Goal: Task Accomplishment & Management: Manage account settings

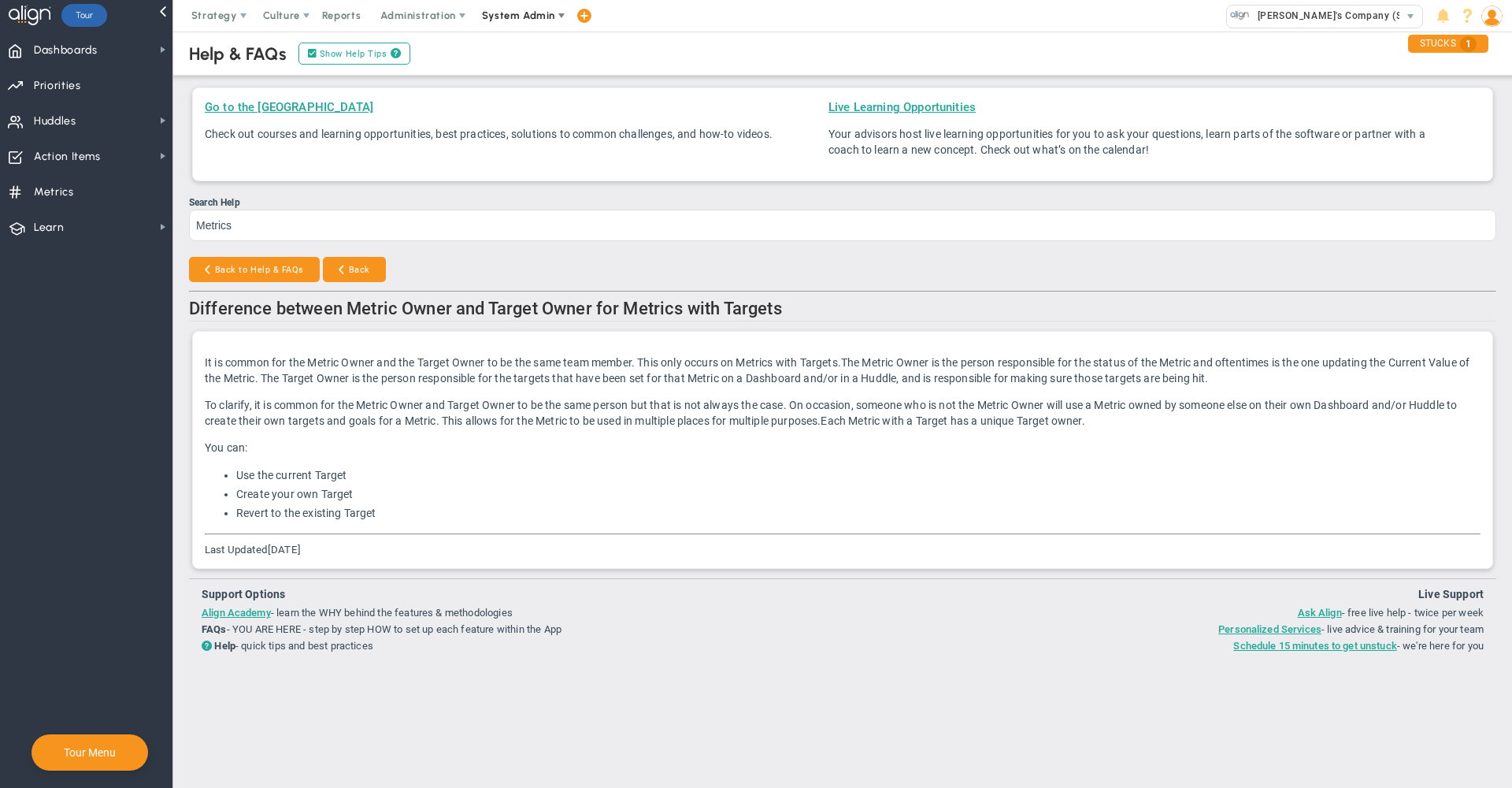
click at [516, 20] on span "System Admin" at bounding box center [518, 15] width 73 height 12
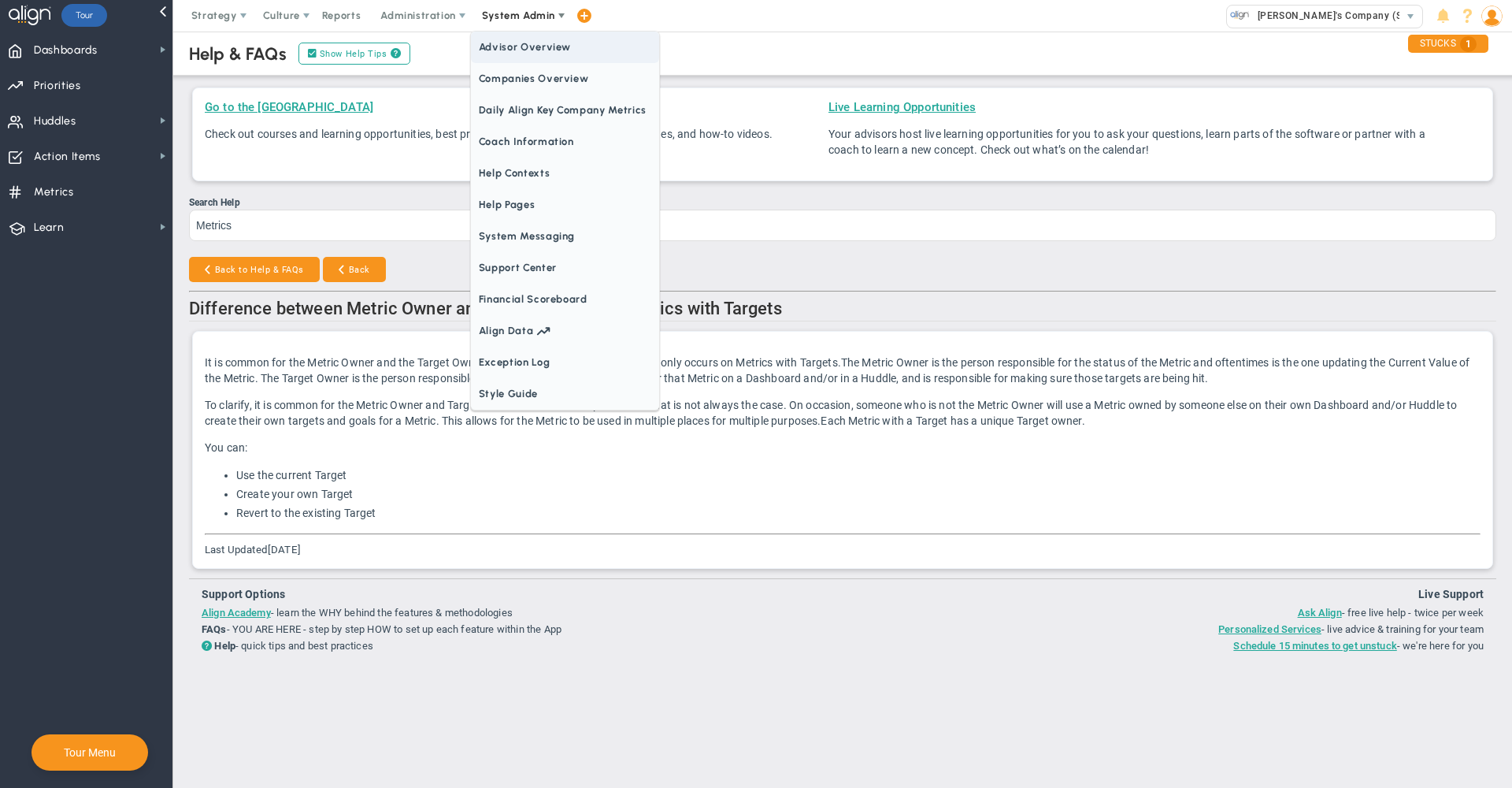
click at [528, 66] on span "Companies Overview" at bounding box center [565, 78] width 188 height 31
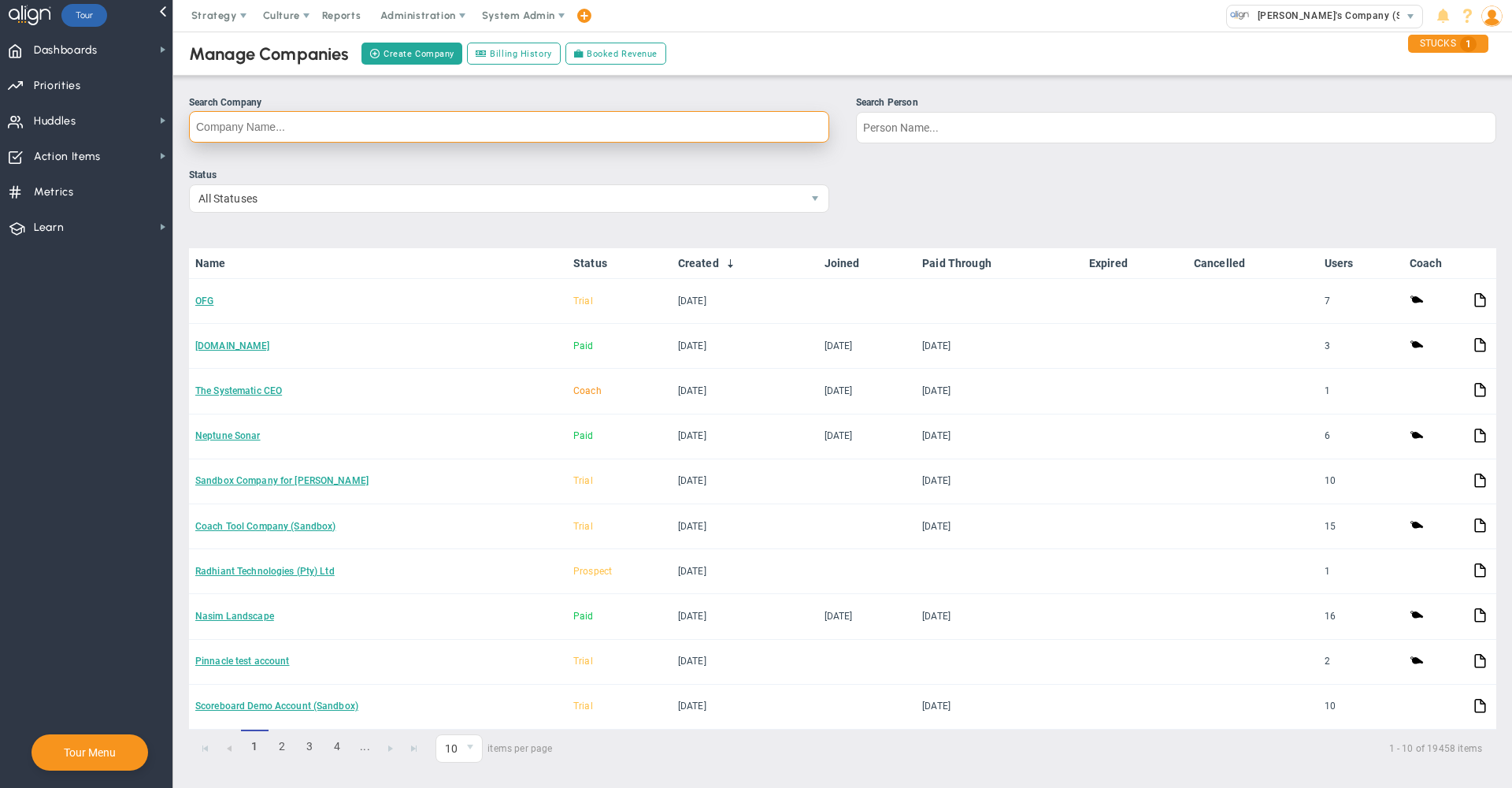
click at [727, 134] on input "Search Company" at bounding box center [509, 126] width 640 height 31
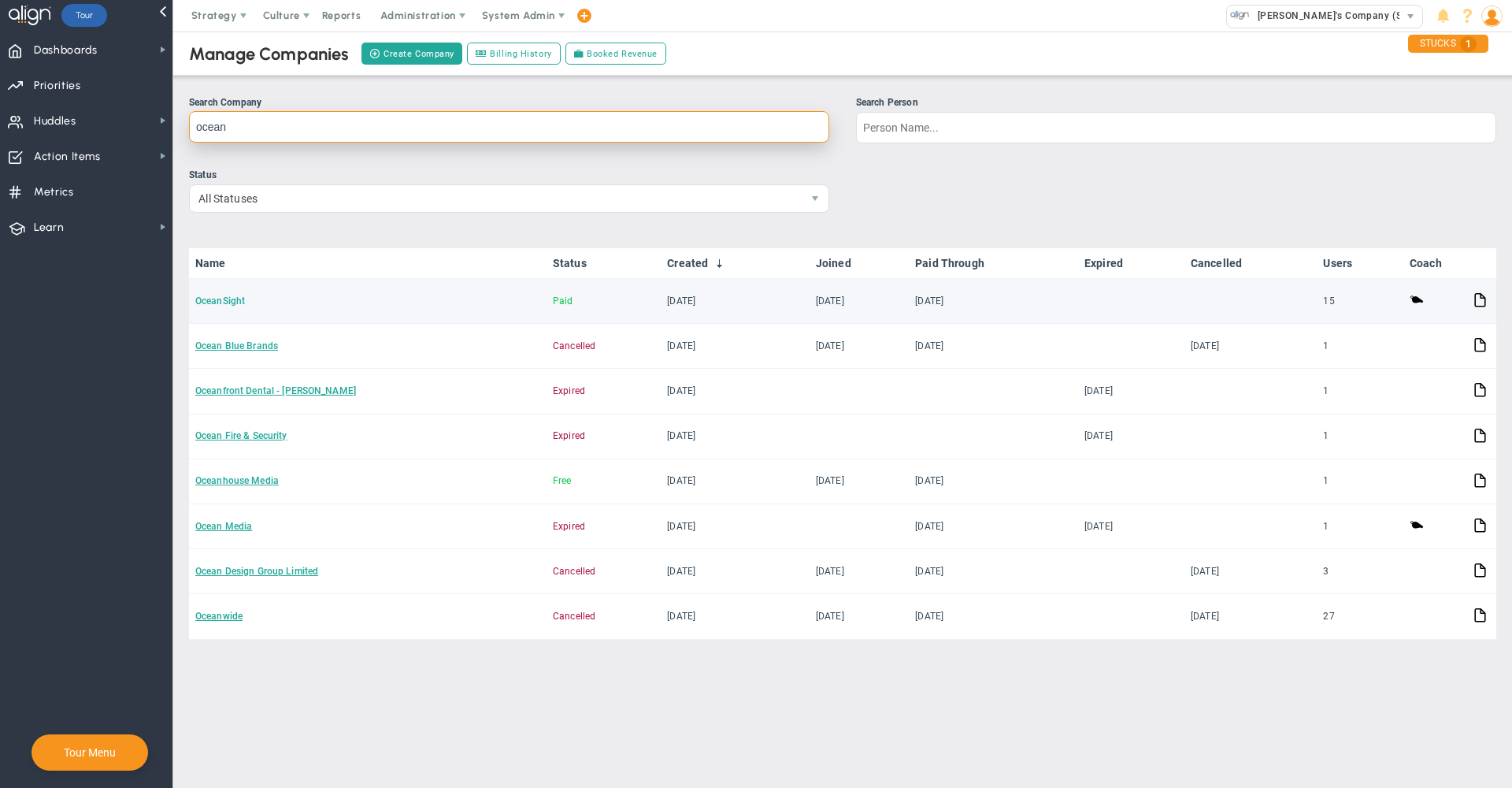
type input "ocean"
click at [238, 301] on link "OceanSight" at bounding box center [219, 300] width 50 height 11
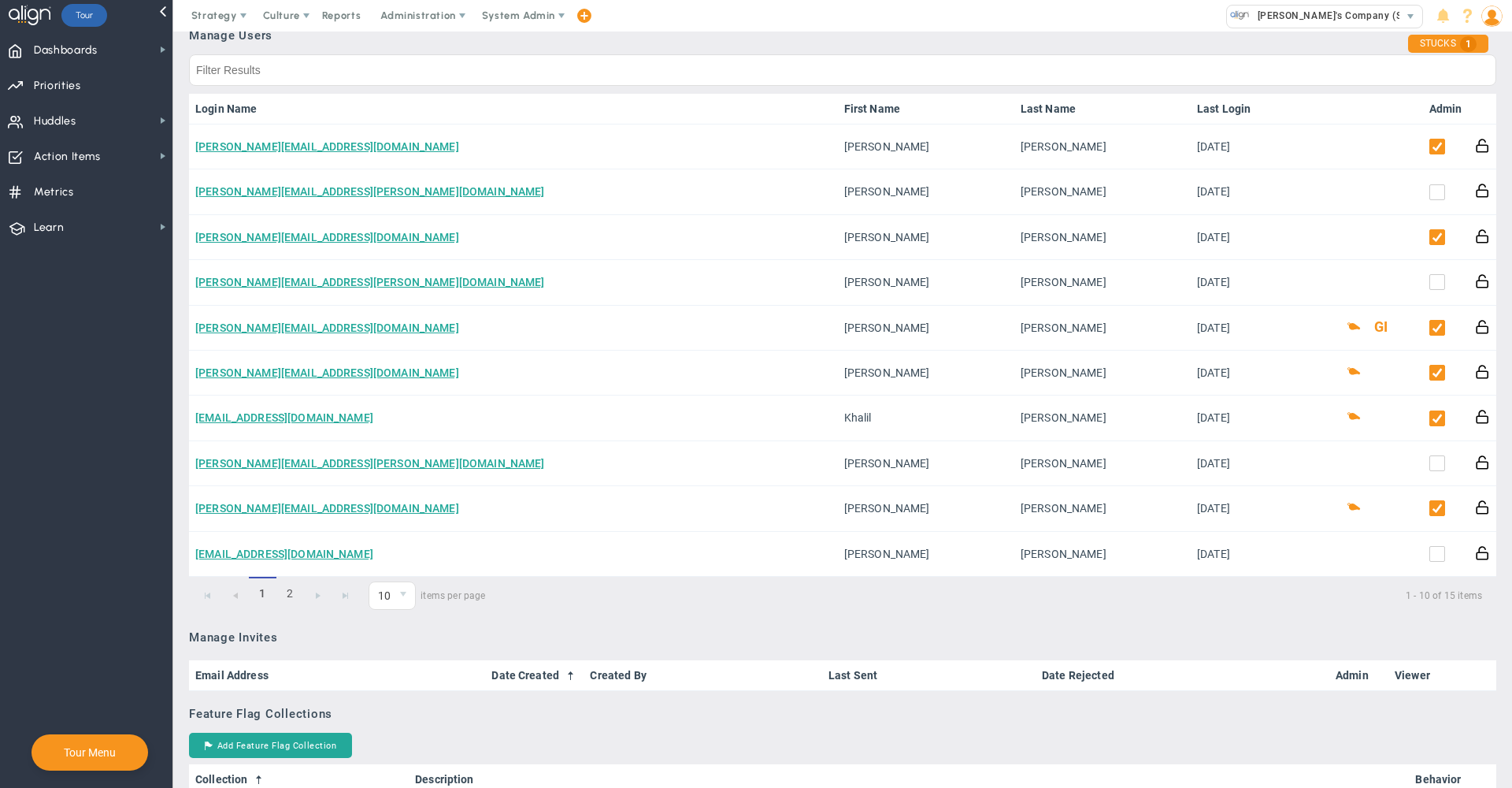
scroll to position [793, 0]
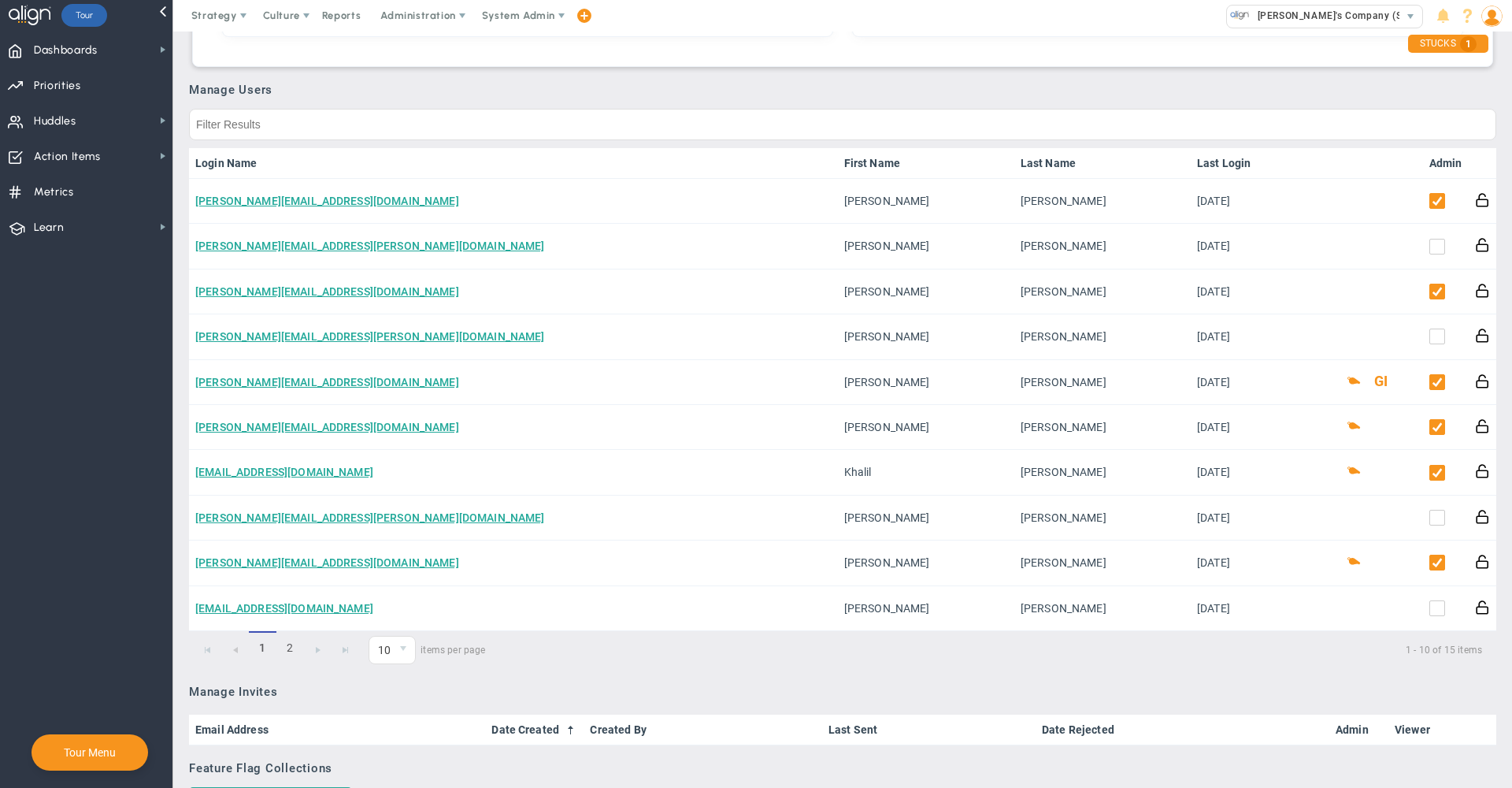
click at [1430, 163] on link "Admin" at bounding box center [1446, 162] width 33 height 13
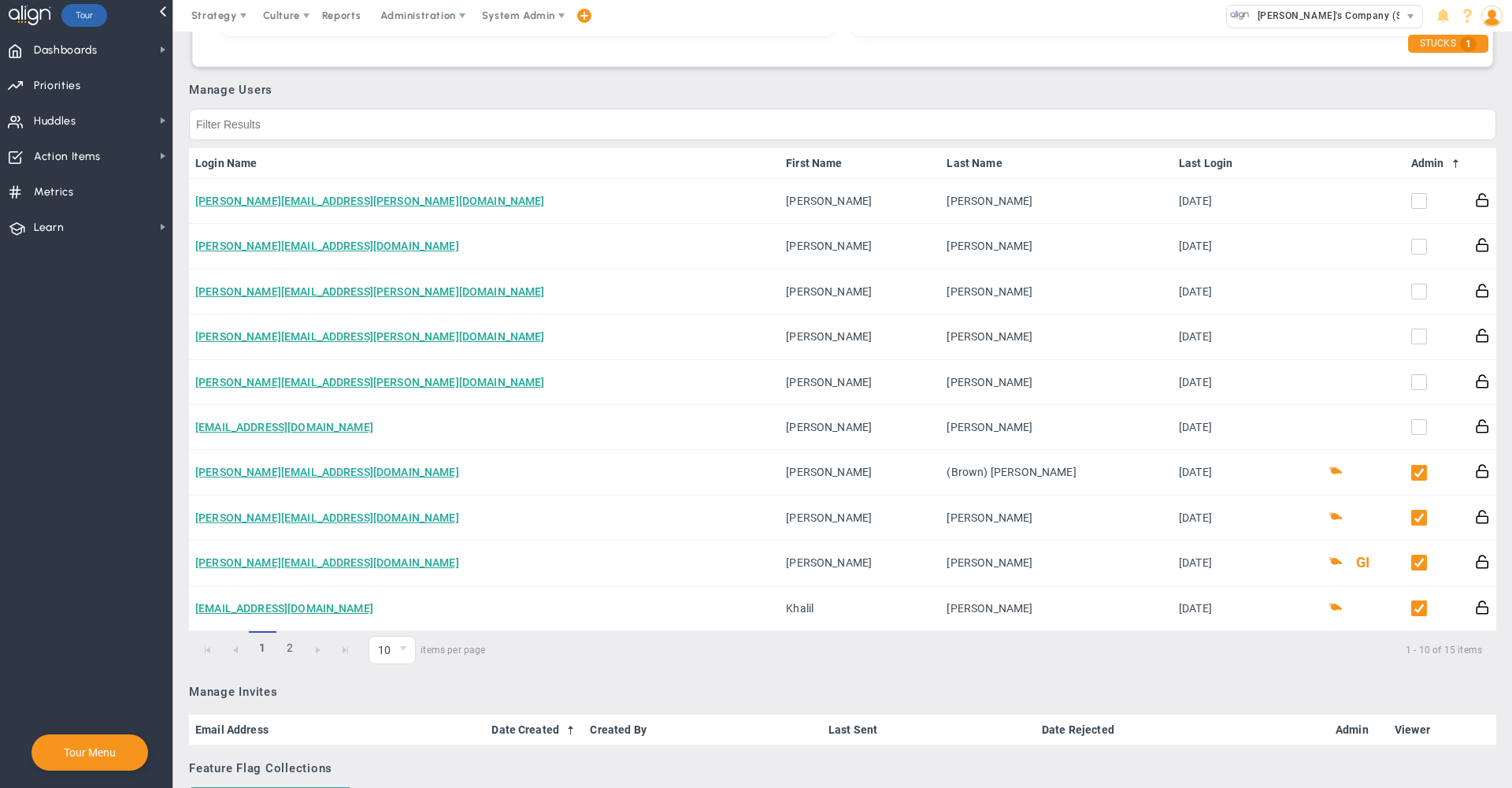
click at [1422, 162] on link "Admin" at bounding box center [1436, 162] width 51 height 13
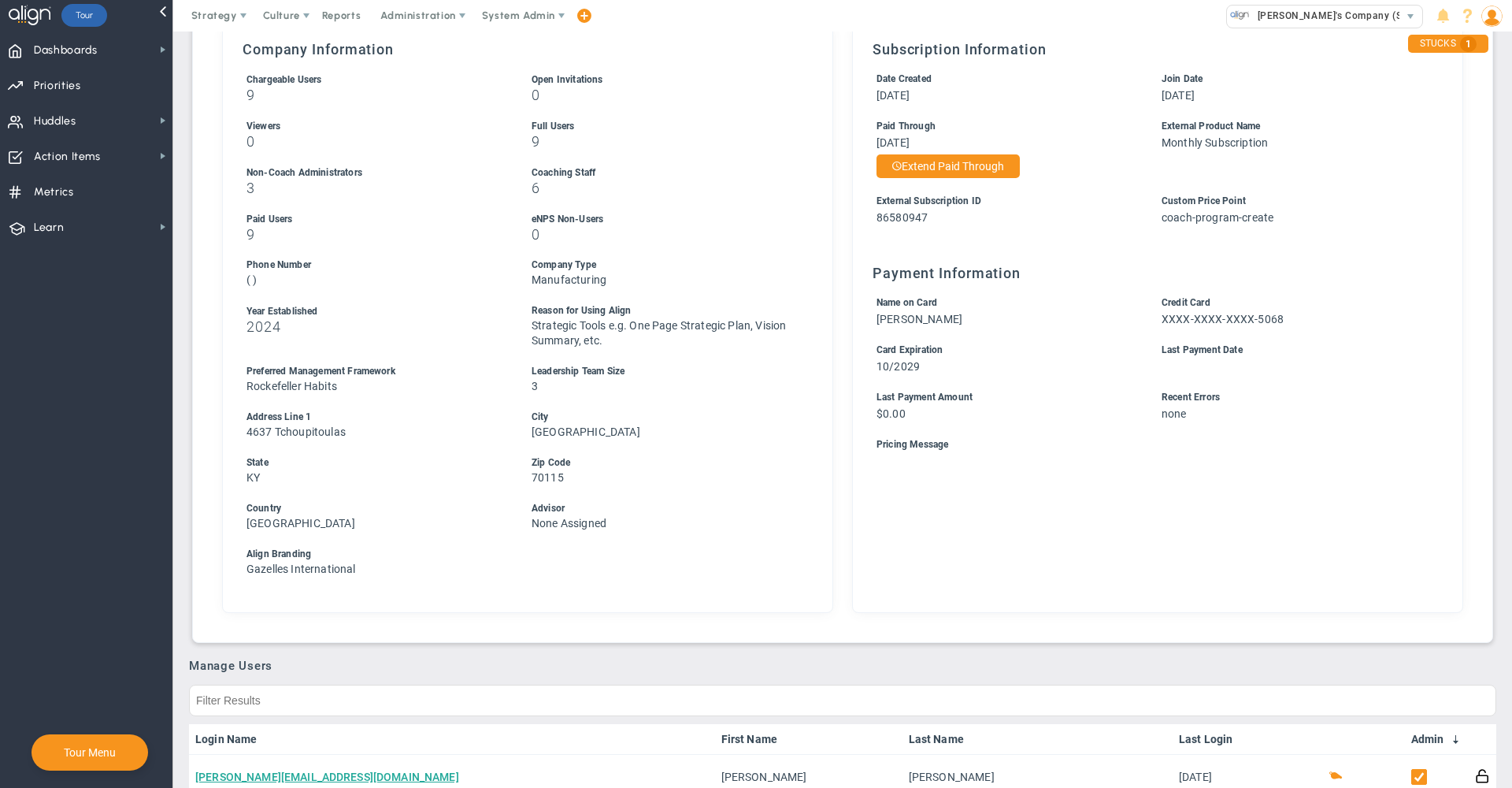
scroll to position [0, 0]
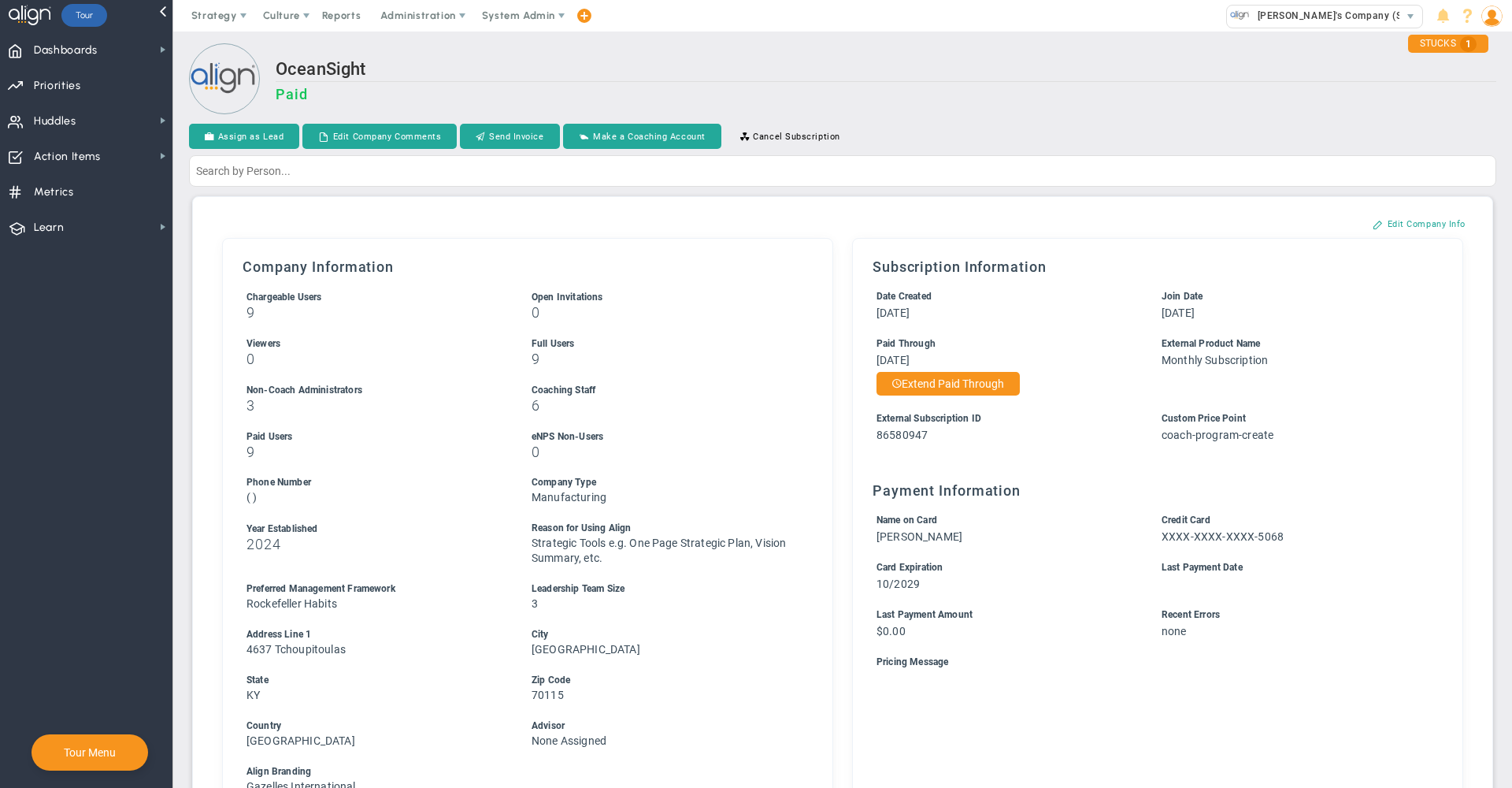
click at [896, 56] on div "OceanSight Paid" at bounding box center [843, 81] width 1308 height 74
click at [896, 53] on div "OceanSight Paid" at bounding box center [843, 81] width 1308 height 74
click at [985, 84] on div "OceanSight Paid" at bounding box center [886, 87] width 1221 height 58
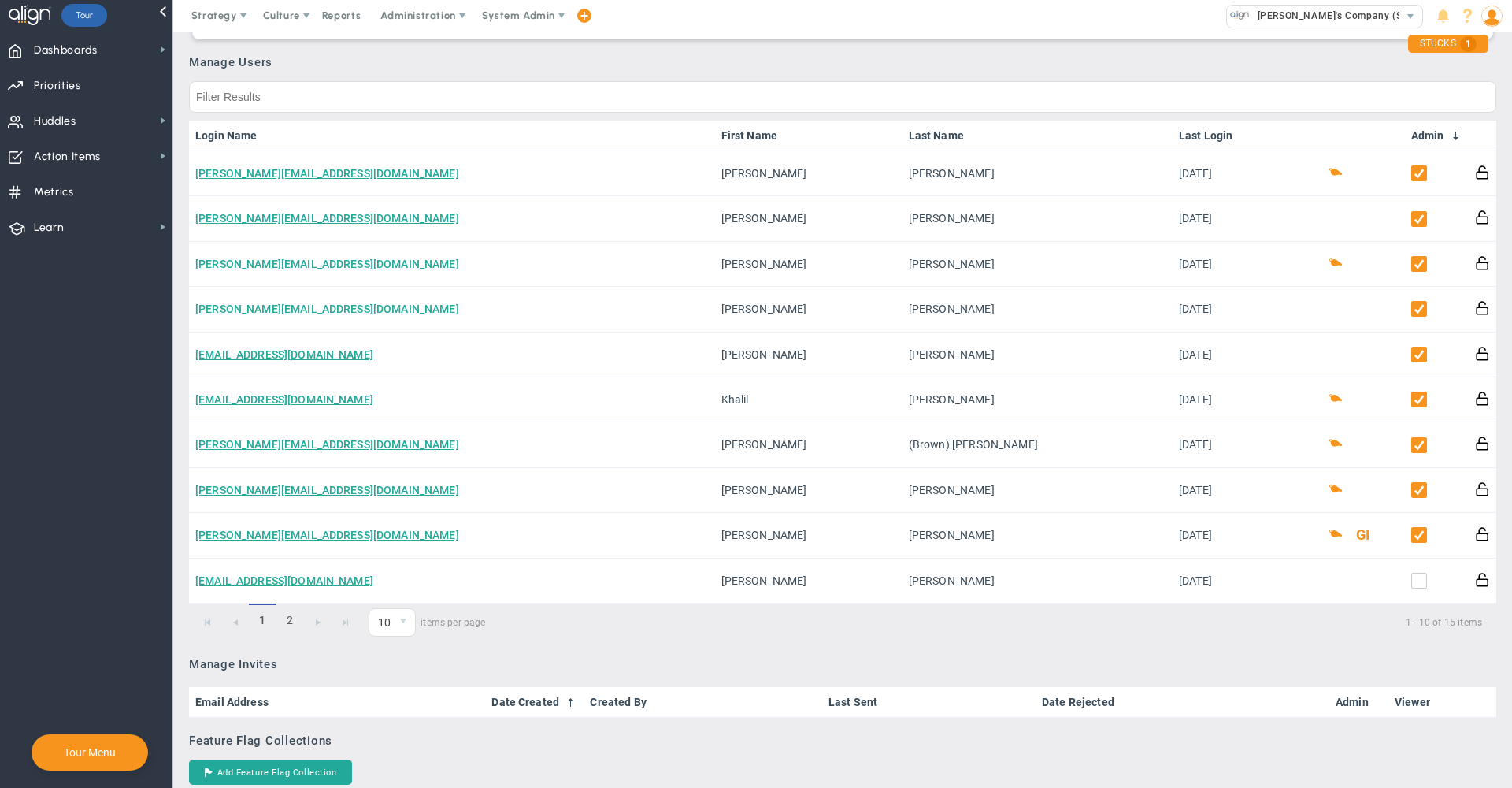
scroll to position [881, 0]
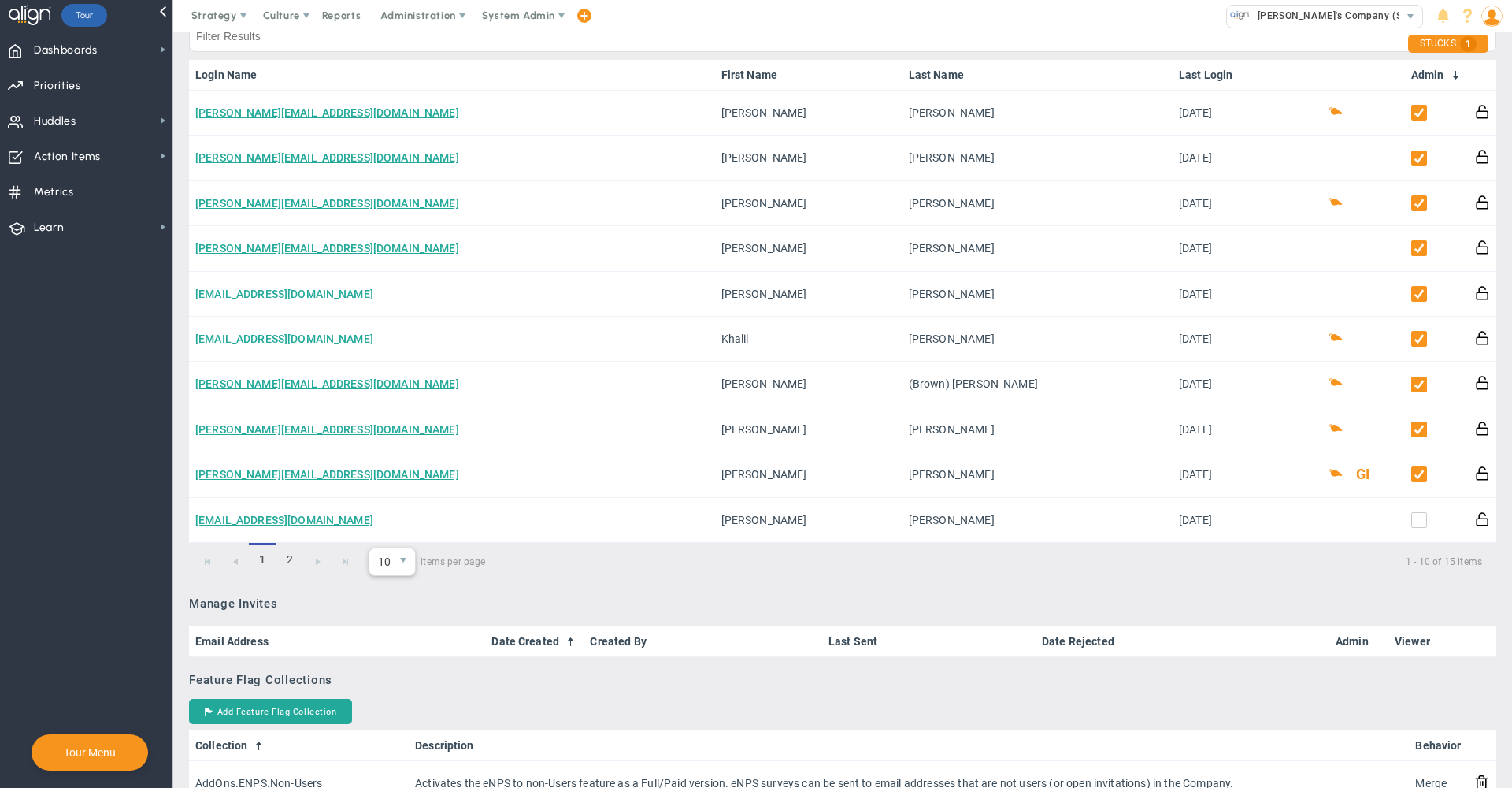
click at [388, 575] on span "10" at bounding box center [380, 562] width 23 height 27
click at [391, 643] on li "20" at bounding box center [392, 641] width 45 height 33
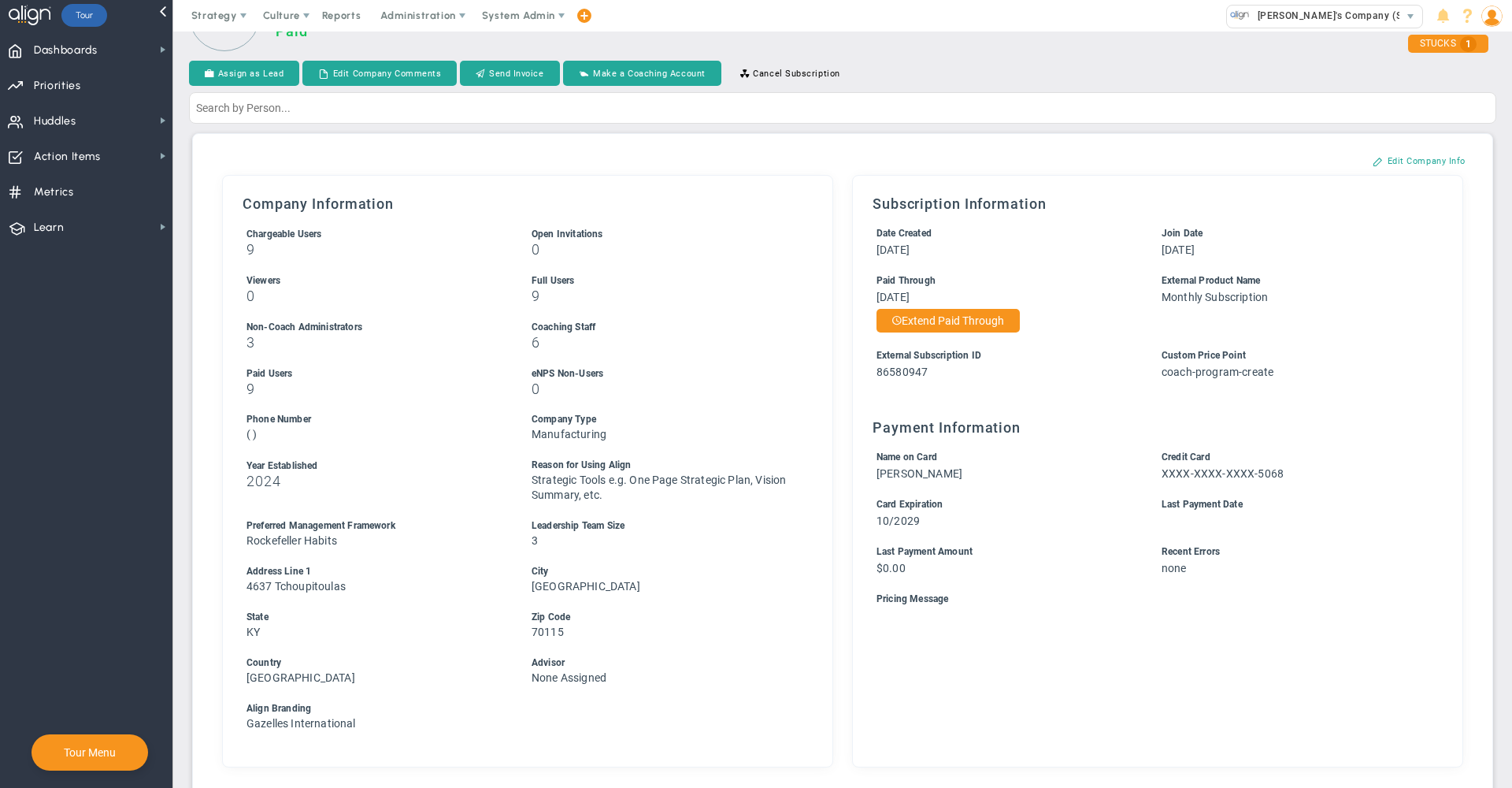
scroll to position [70, 0]
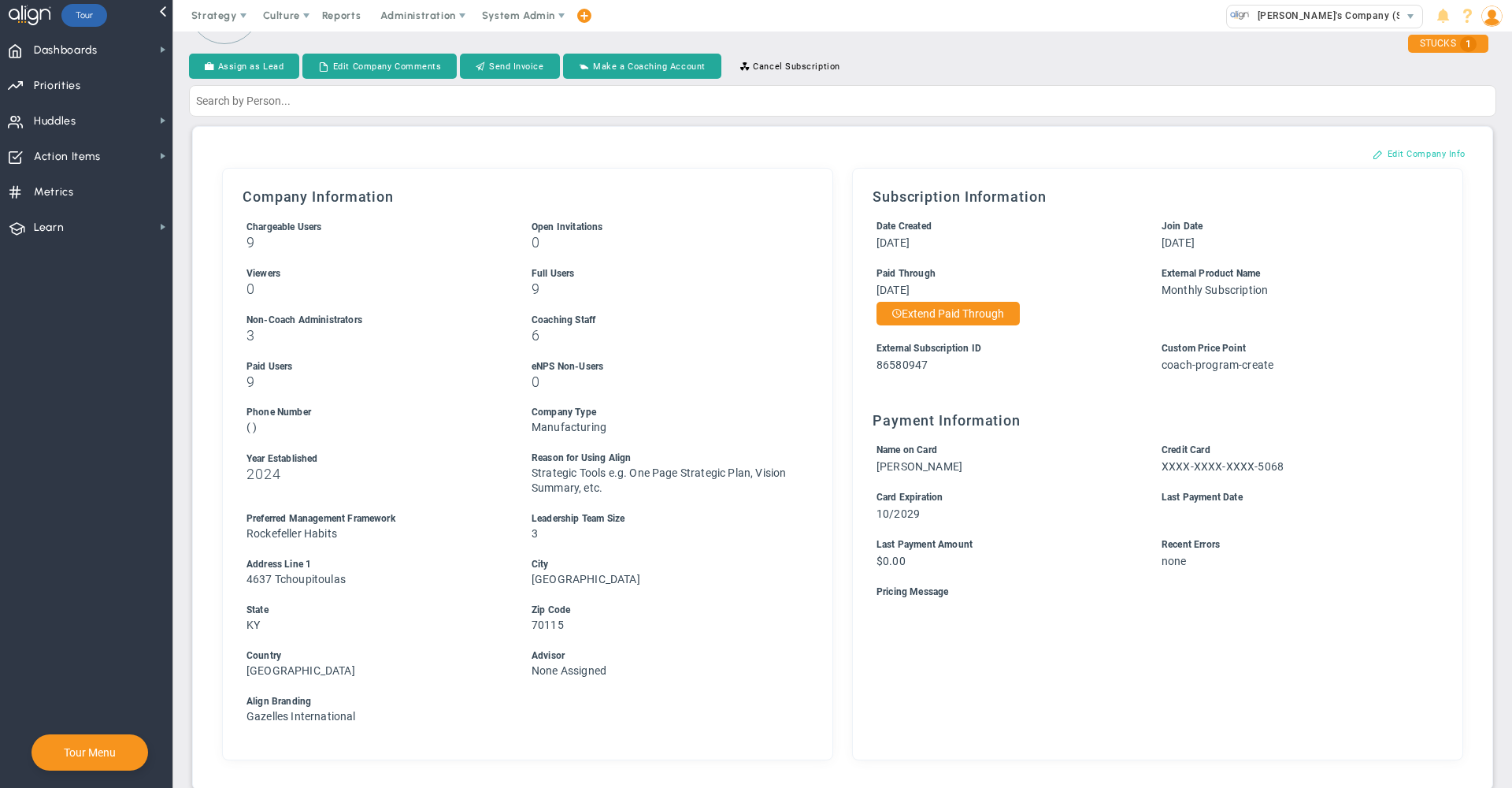
click at [1391, 155] on button "Edit Company Info" at bounding box center [1419, 154] width 124 height 25
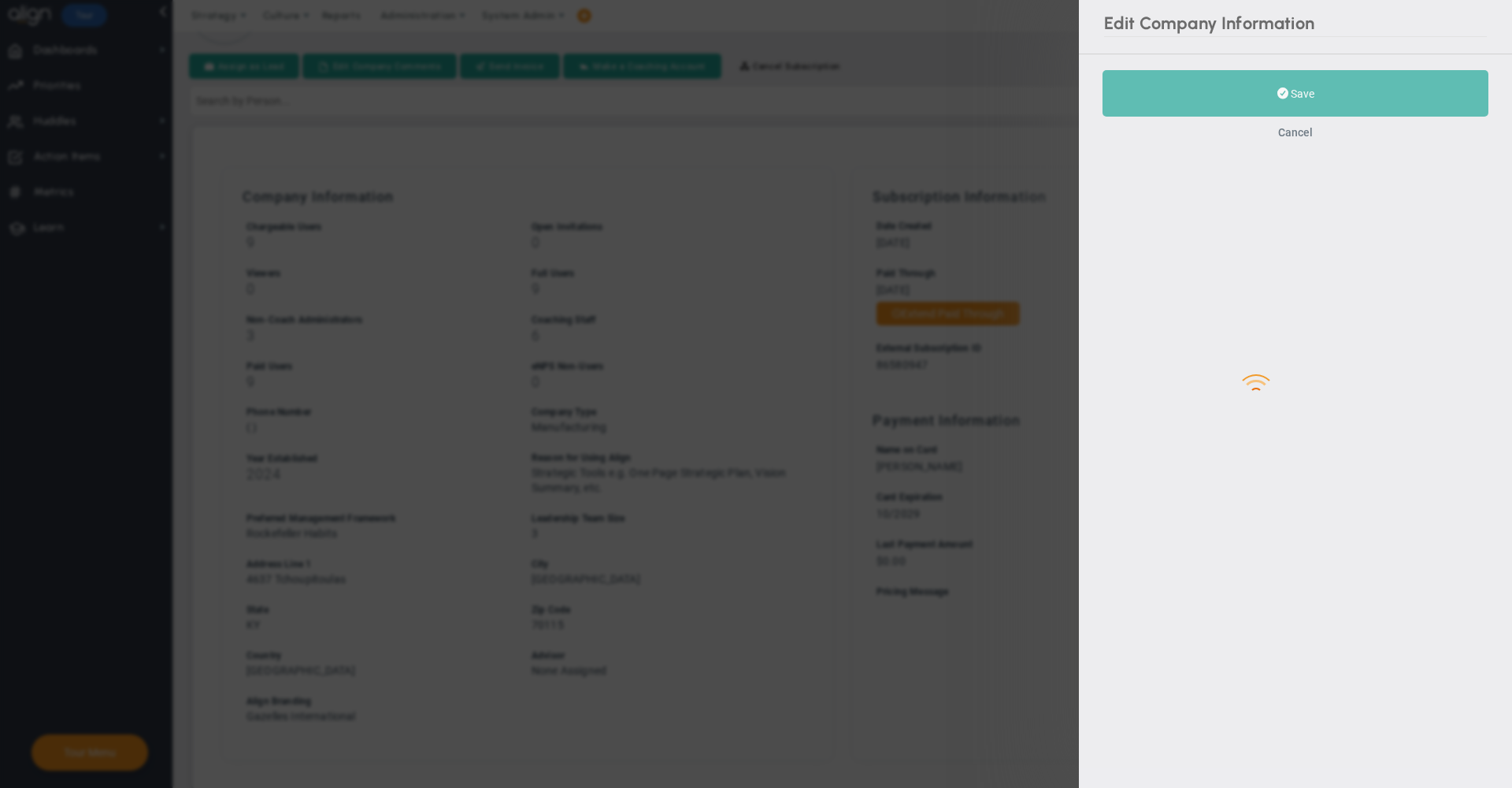
type input "2024"
type input "3"
type input "4637 Tchoupitoulas"
type input "[GEOGRAPHIC_DATA]"
type input "KY"
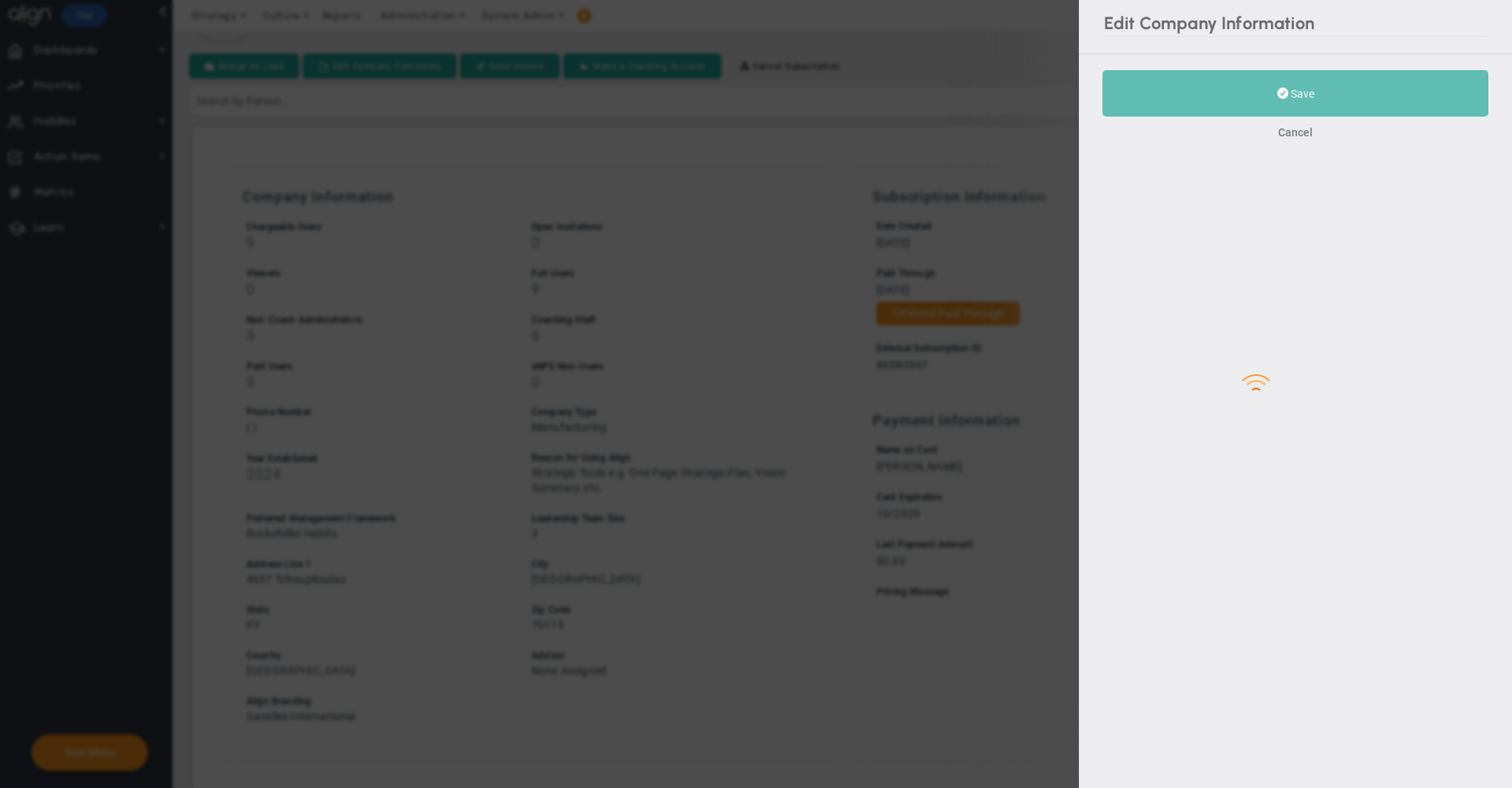
type input "70115"
type input "86580947"
type input "coach-bulk-petra-2024"
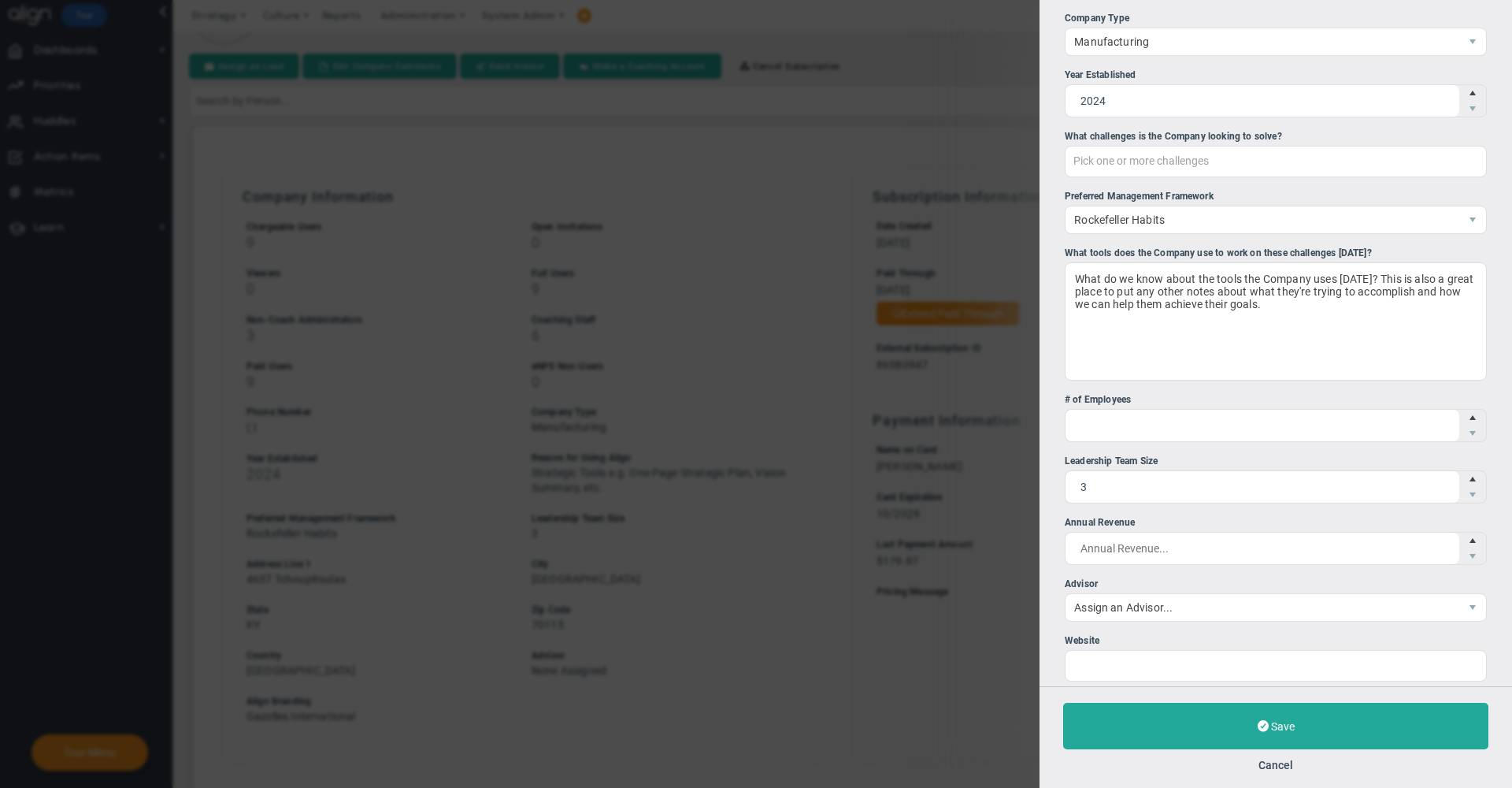
scroll to position [155, 0]
click at [1141, 620] on span "Assign an Advisor..." at bounding box center [1262, 606] width 394 height 27
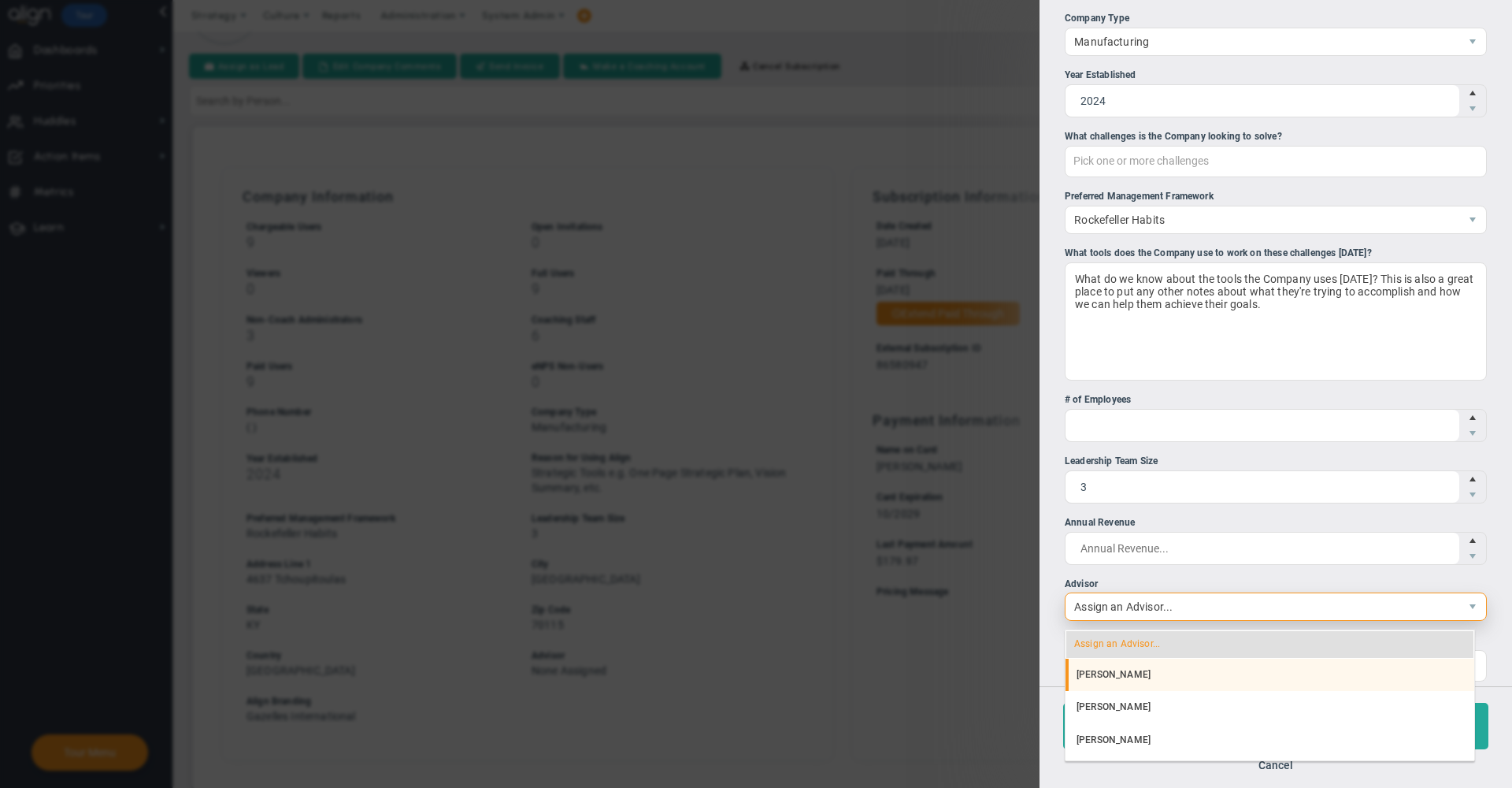
click at [1121, 678] on li "[PERSON_NAME]" at bounding box center [1270, 674] width 409 height 33
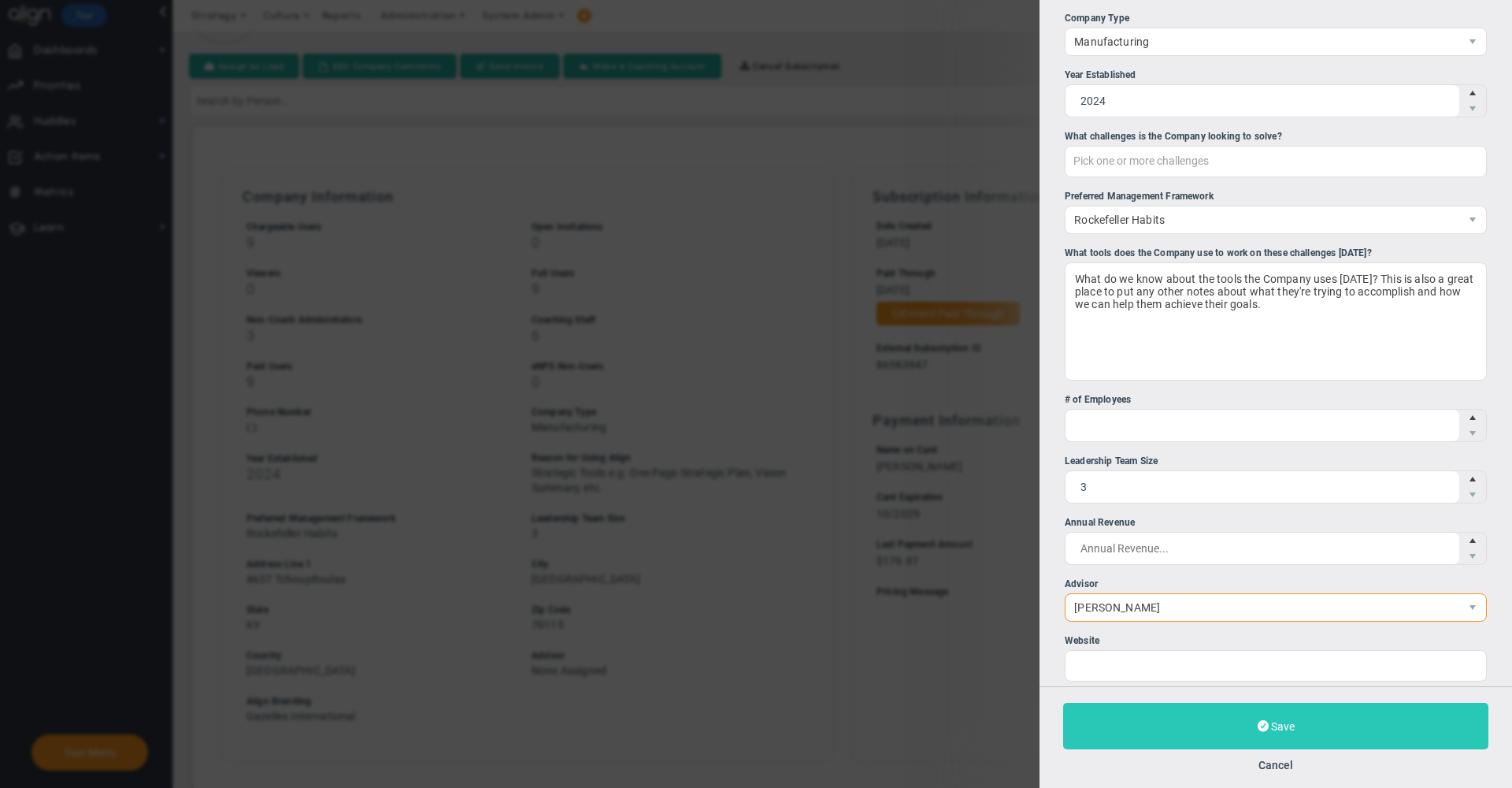
click at [1123, 728] on button "Save" at bounding box center [1276, 725] width 426 height 46
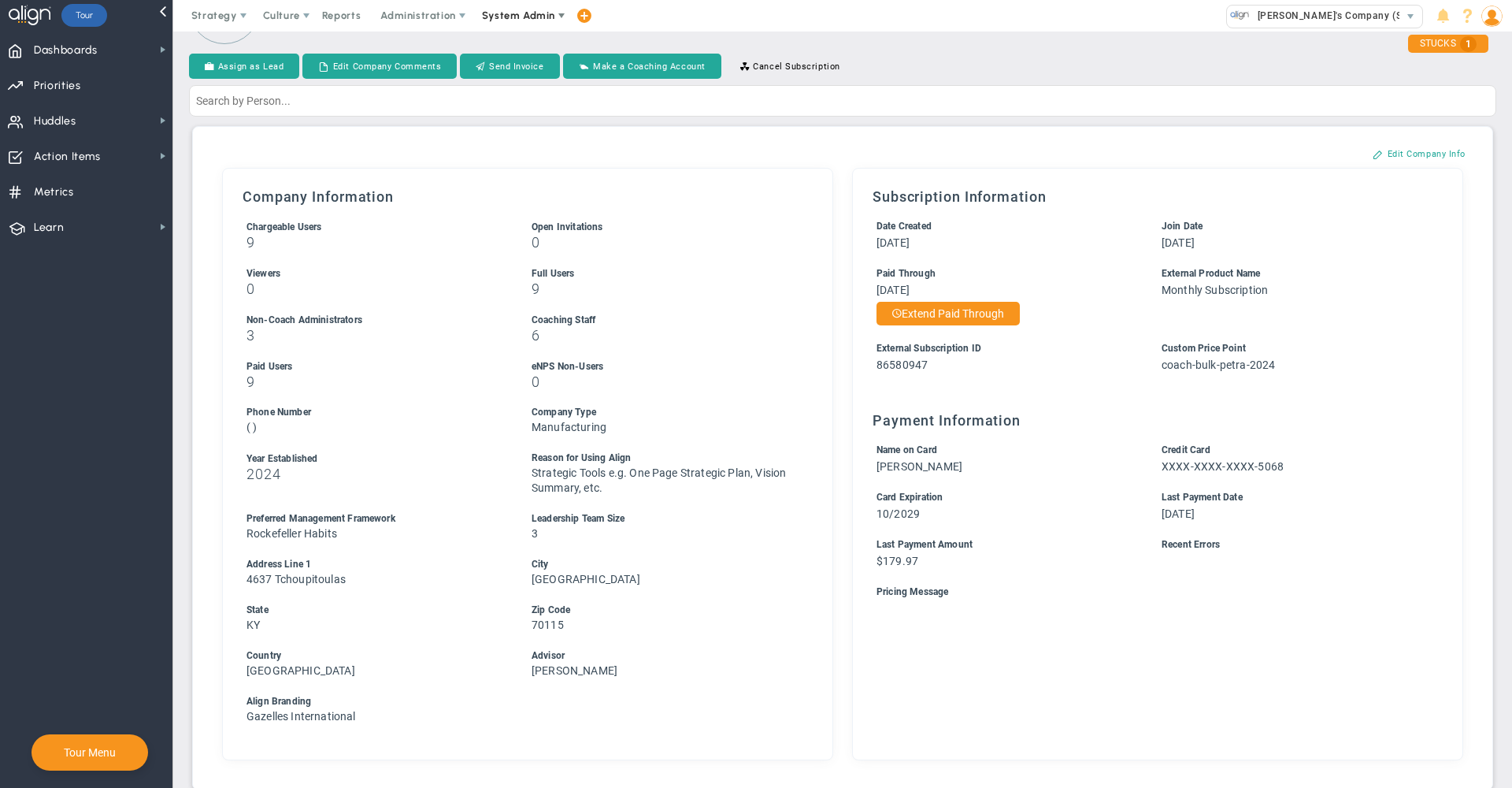
click at [515, 13] on span "System Admin" at bounding box center [518, 15] width 73 height 12
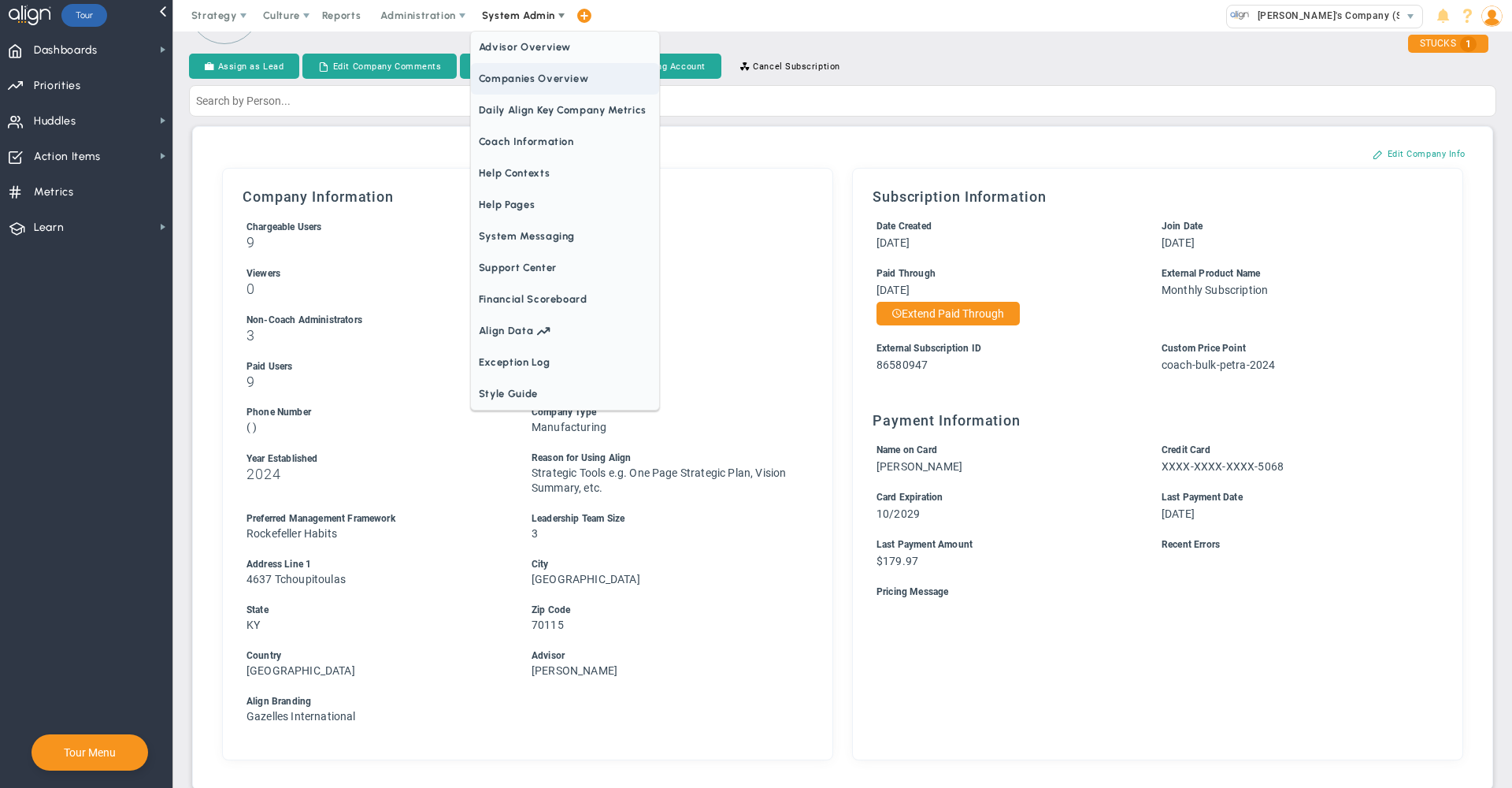
click at [529, 89] on span "Companies Overview" at bounding box center [565, 78] width 188 height 31
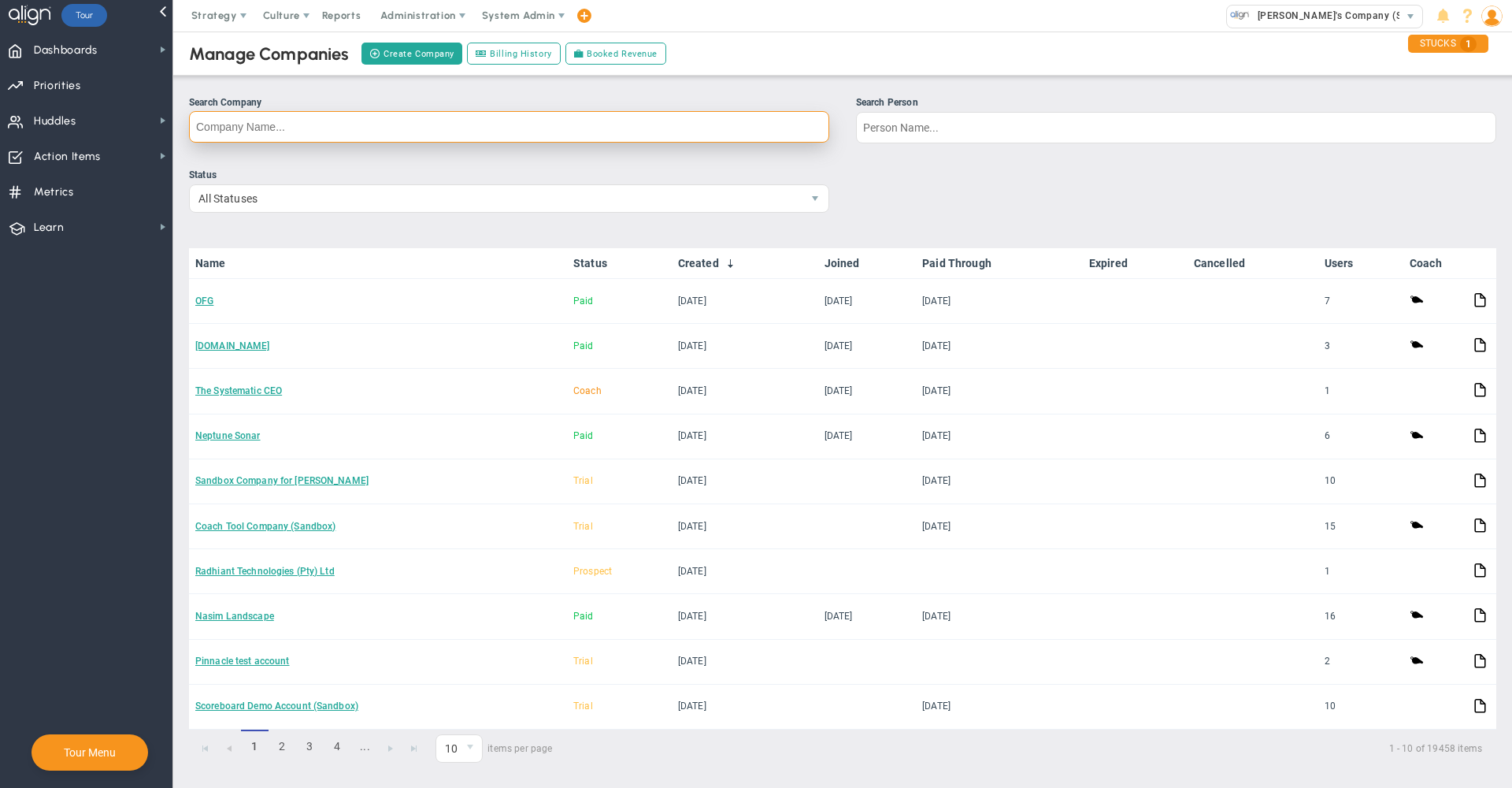
click at [523, 136] on input "Search Company" at bounding box center [509, 126] width 640 height 31
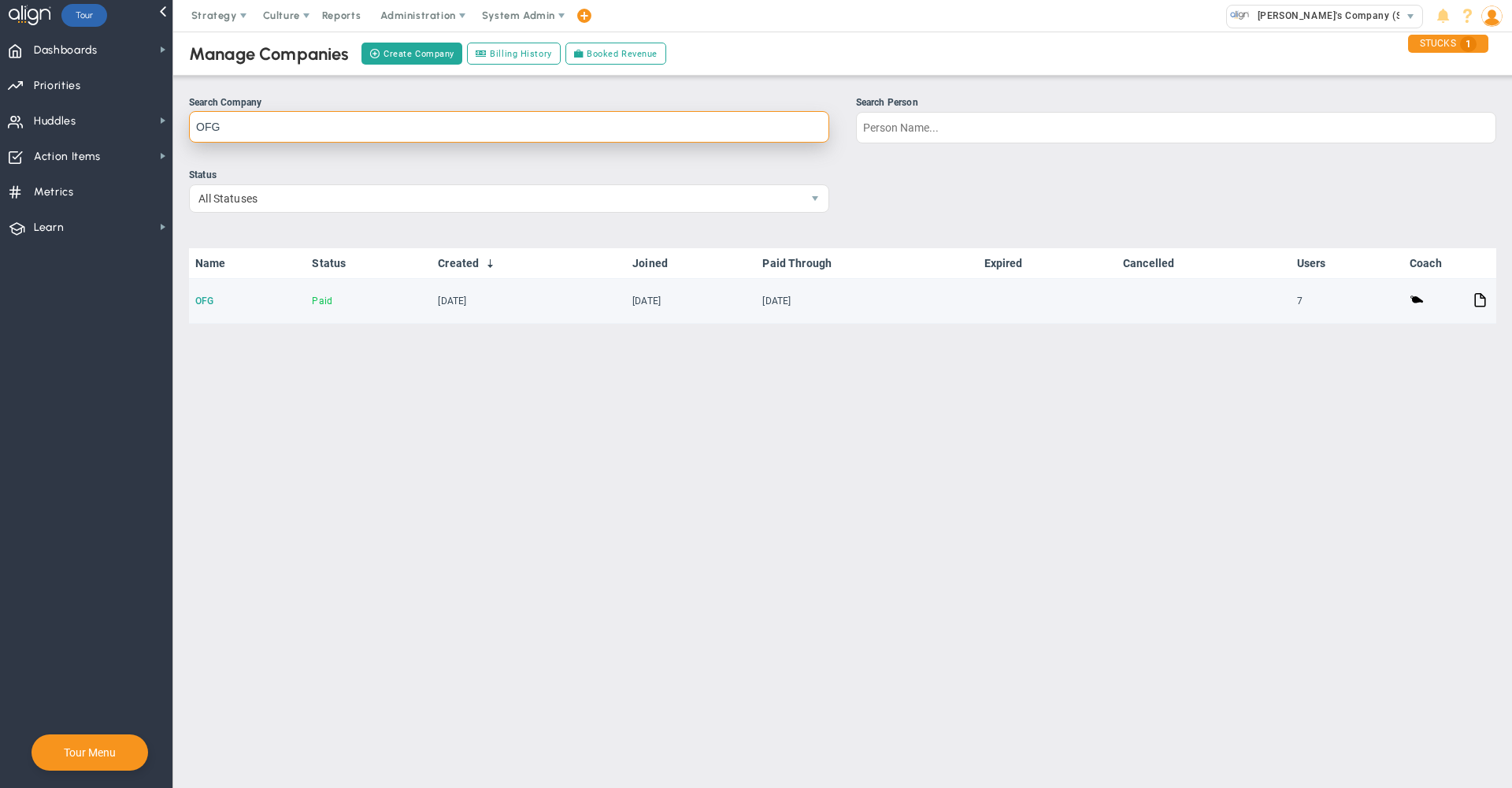
type input "OFG"
click at [203, 299] on link "OFG" at bounding box center [204, 300] width 19 height 11
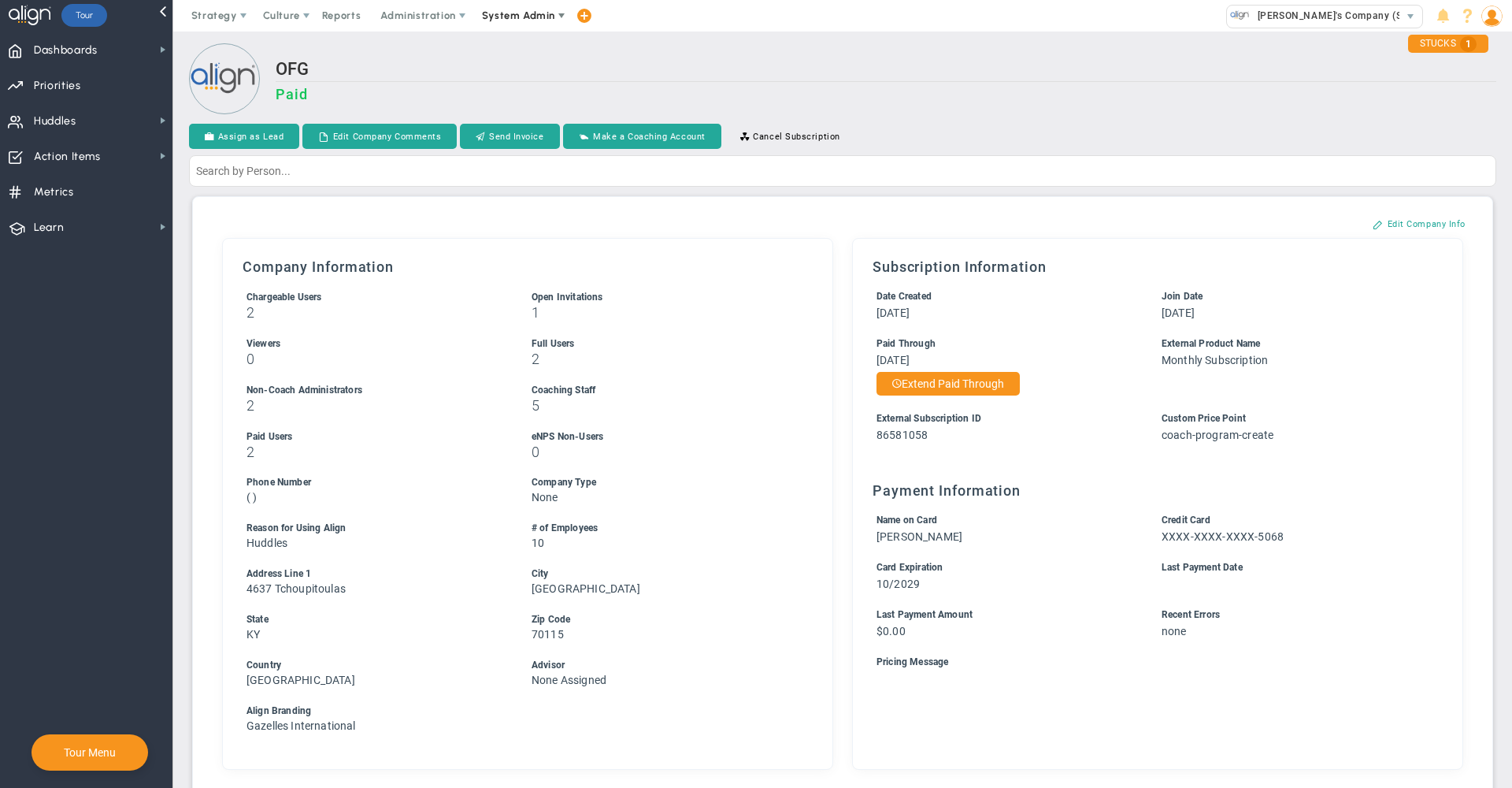
click at [531, 13] on span "System Admin" at bounding box center [518, 15] width 73 height 12
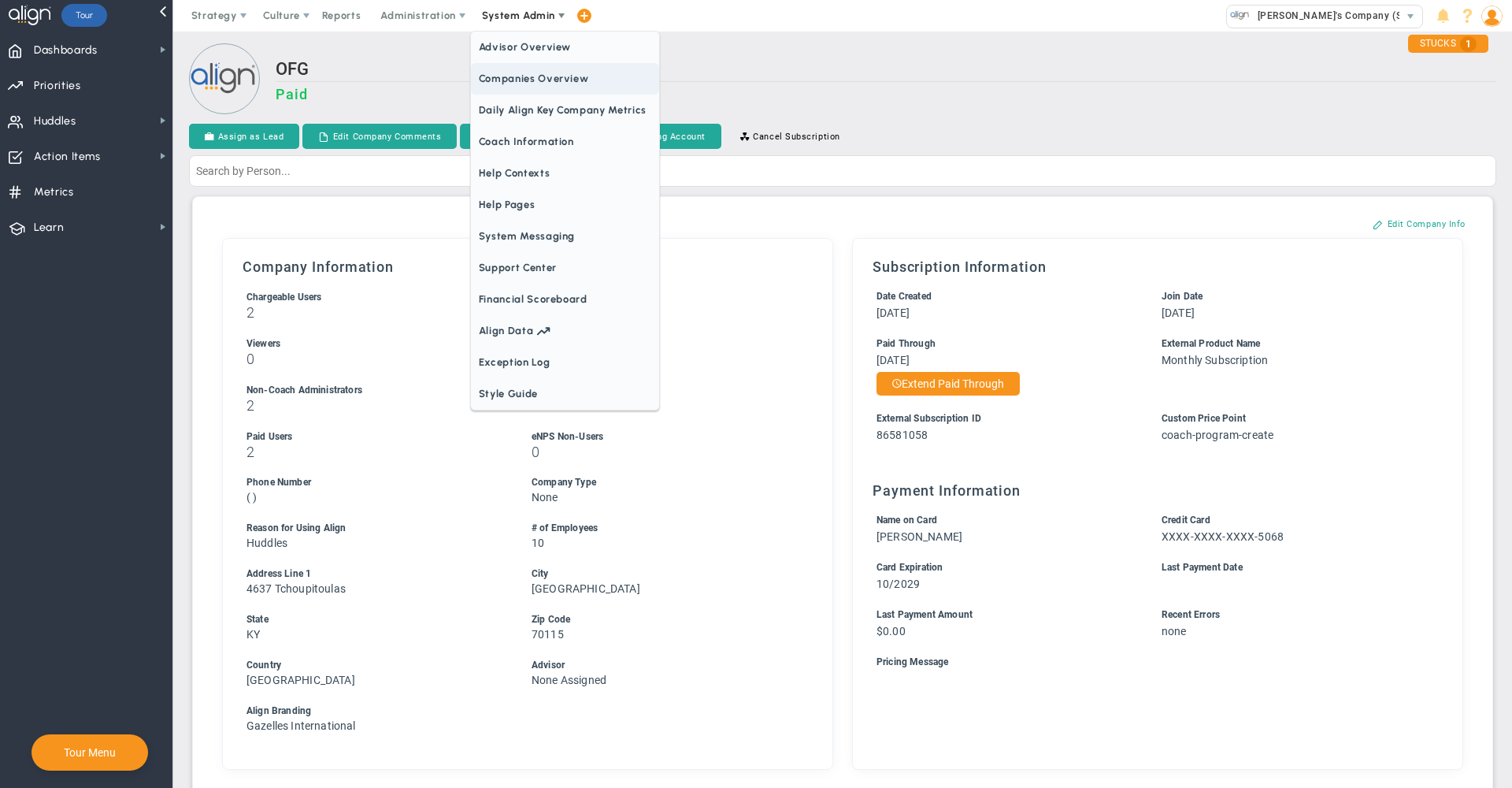
click at [534, 74] on span "Companies Overview" at bounding box center [565, 78] width 188 height 31
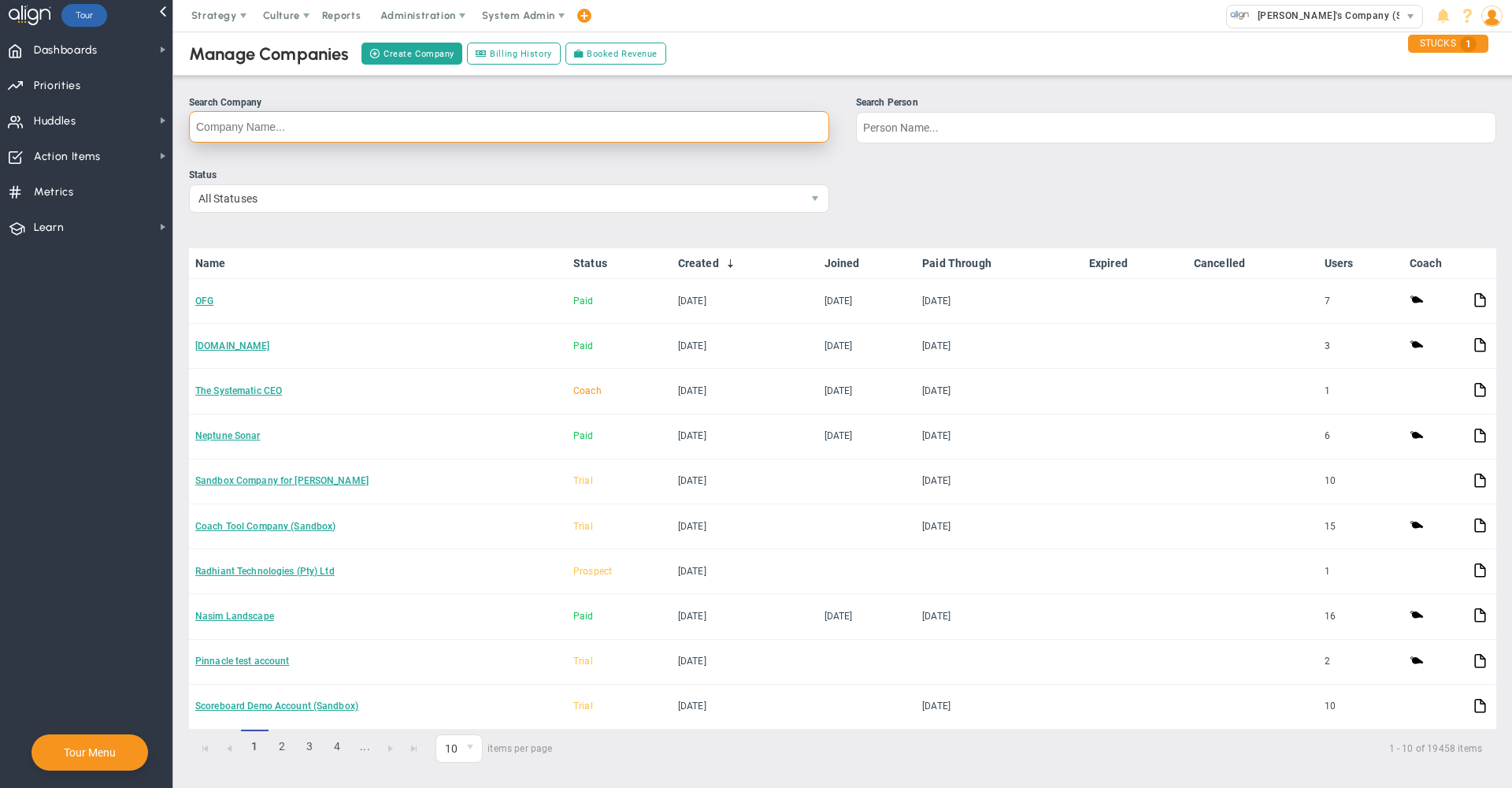
click at [521, 121] on input "Search Company" at bounding box center [509, 126] width 640 height 31
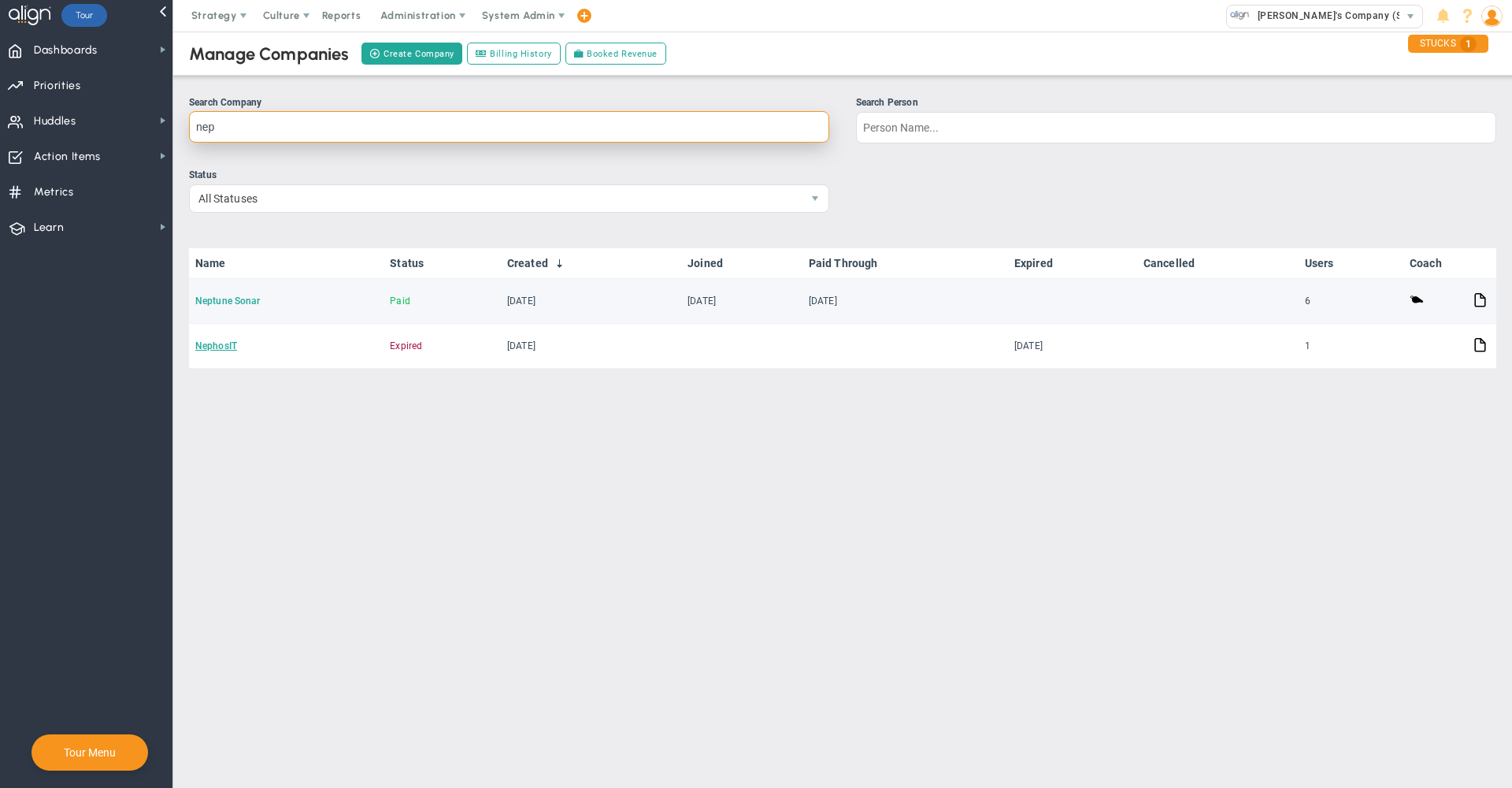
type input "nep"
click at [246, 304] on link "Neptune Sonar" at bounding box center [228, 300] width 66 height 11
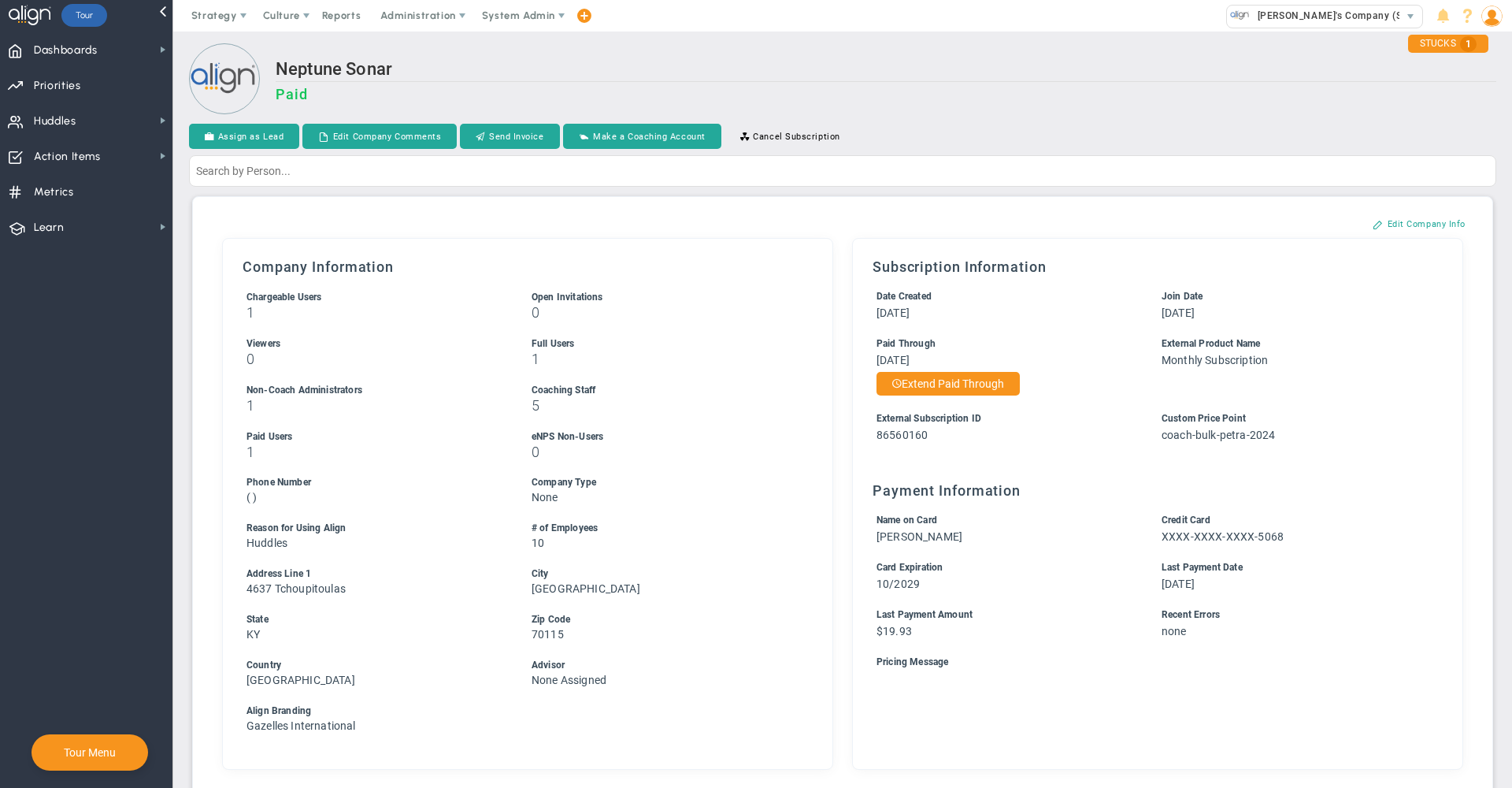
click at [1170, 92] on h3 "Paid" at bounding box center [886, 94] width 1221 height 17
click at [943, 81] on h2 "Neptune Sonar" at bounding box center [886, 70] width 1221 height 23
click at [515, 25] on span "System Admin" at bounding box center [520, 15] width 99 height 31
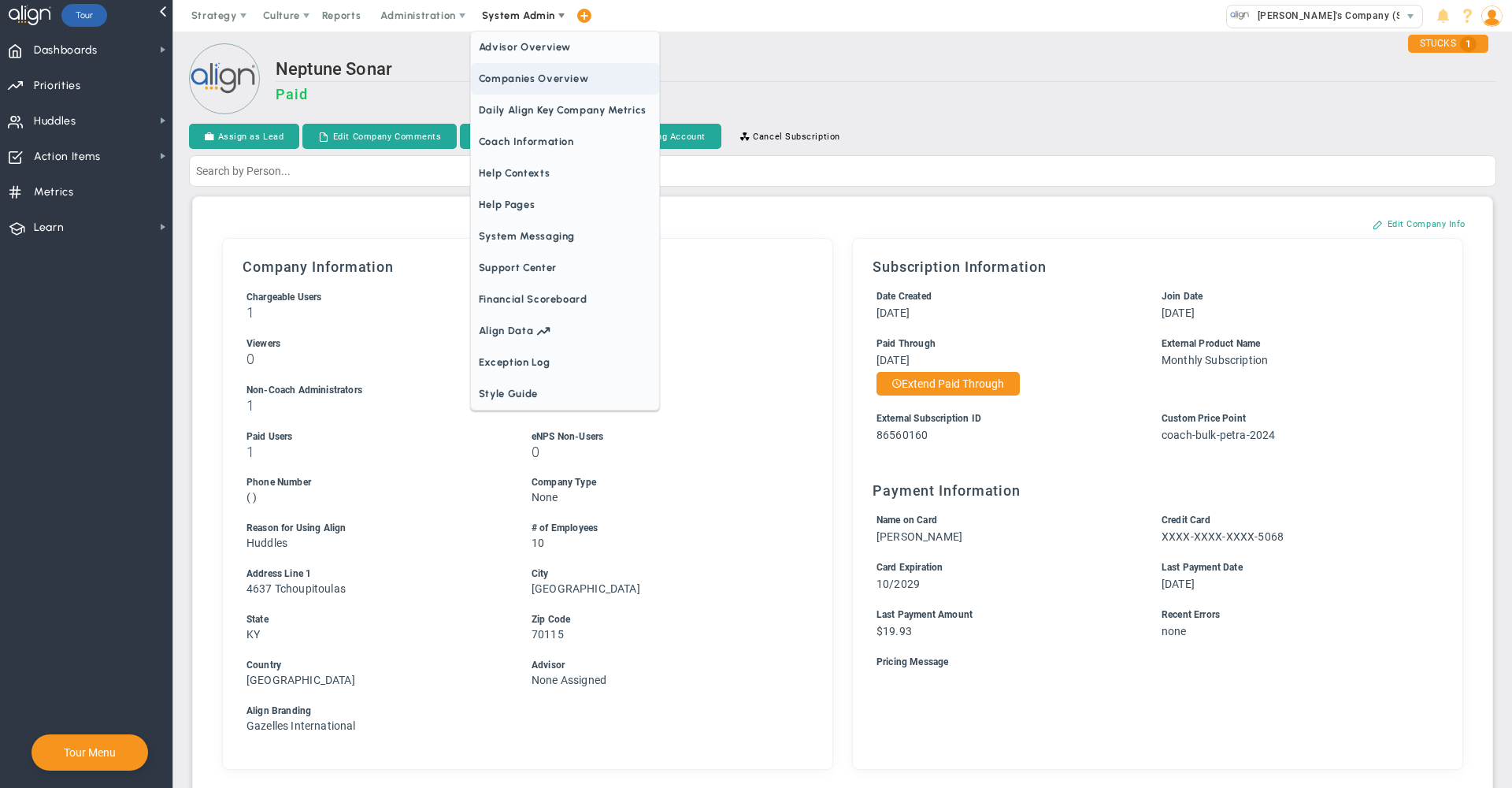
click at [515, 72] on span "Companies Overview" at bounding box center [565, 78] width 188 height 31
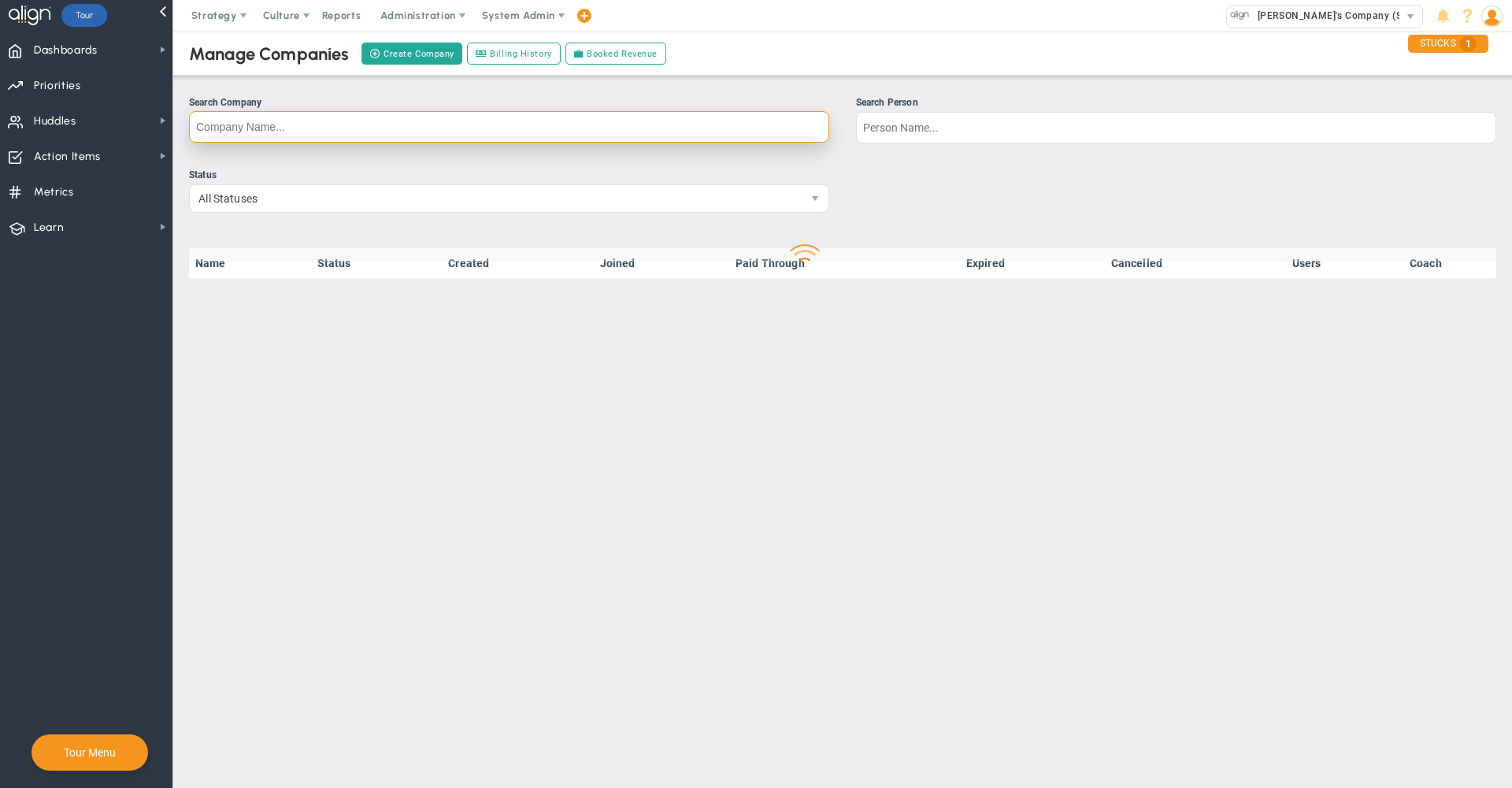
click at [484, 138] on input "Search Company" at bounding box center [509, 126] width 640 height 31
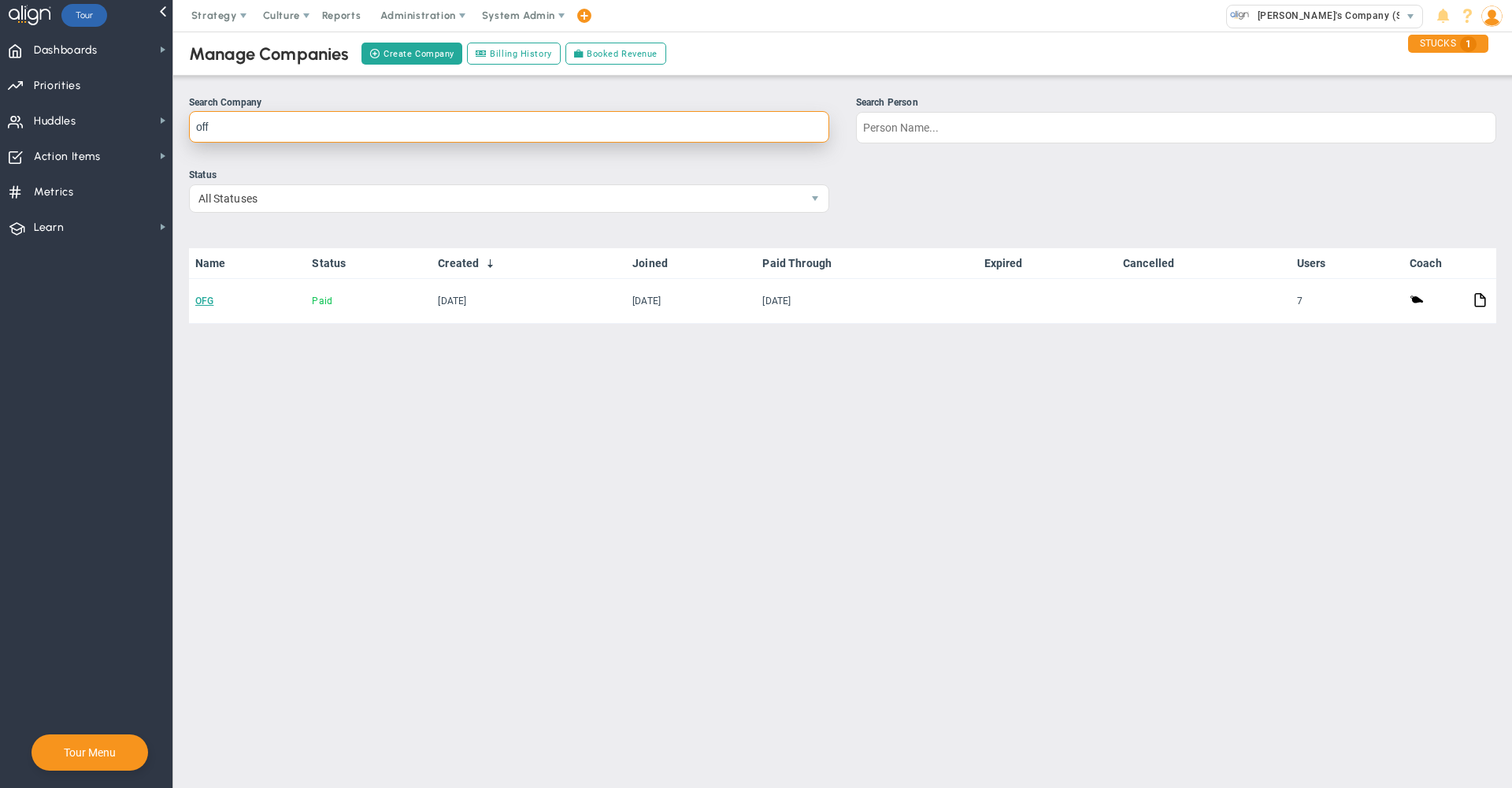
type input "off"
click at [225, 154] on ul "Search Company off Search Person" at bounding box center [843, 124] width 1308 height 60
click at [221, 130] on input "off" at bounding box center [509, 126] width 640 height 31
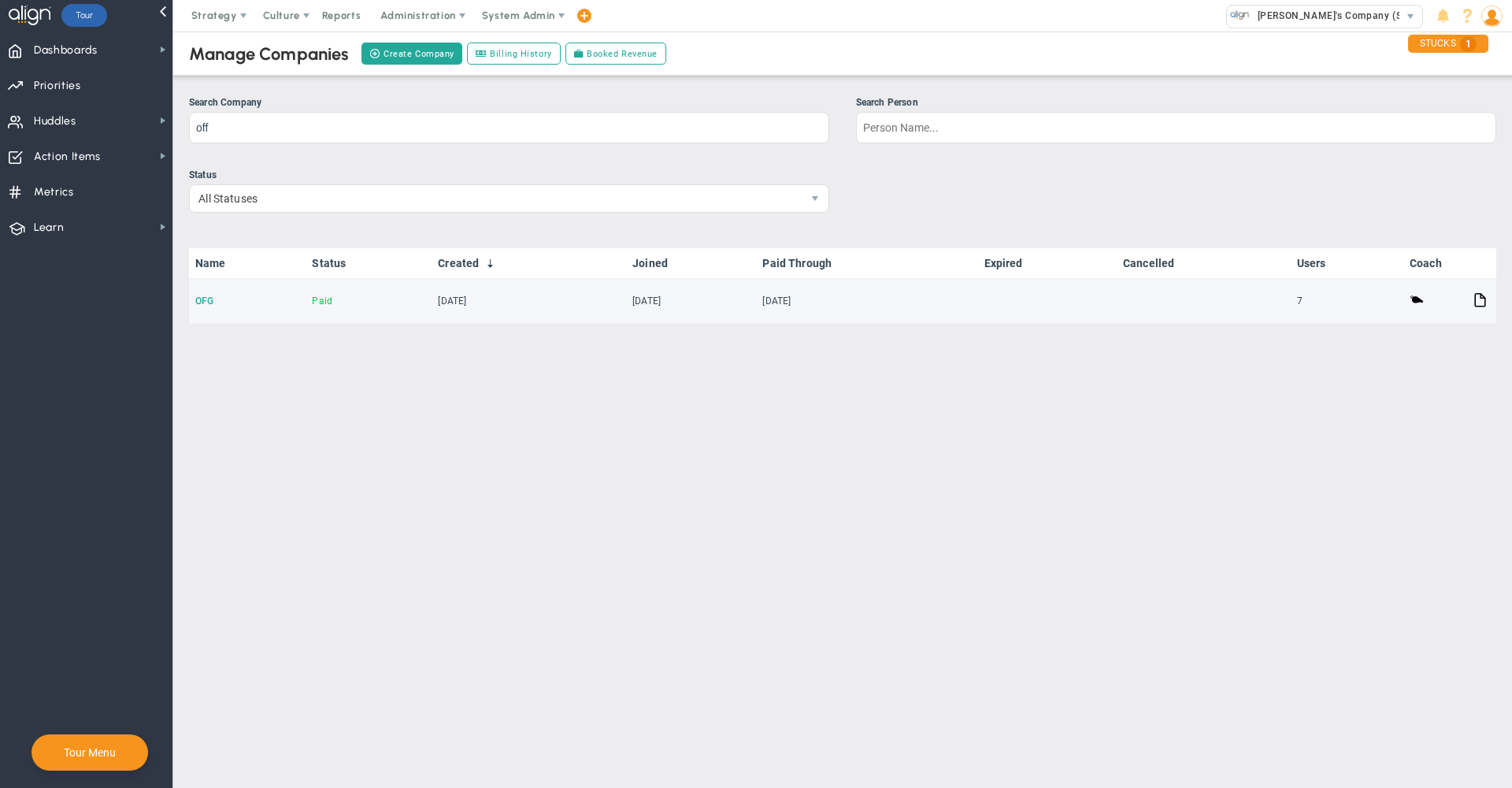
drag, startPoint x: 206, startPoint y: 155, endPoint x: 206, endPoint y: 300, distance: 145.0
click at [206, 300] on link "OFG" at bounding box center [204, 300] width 19 height 11
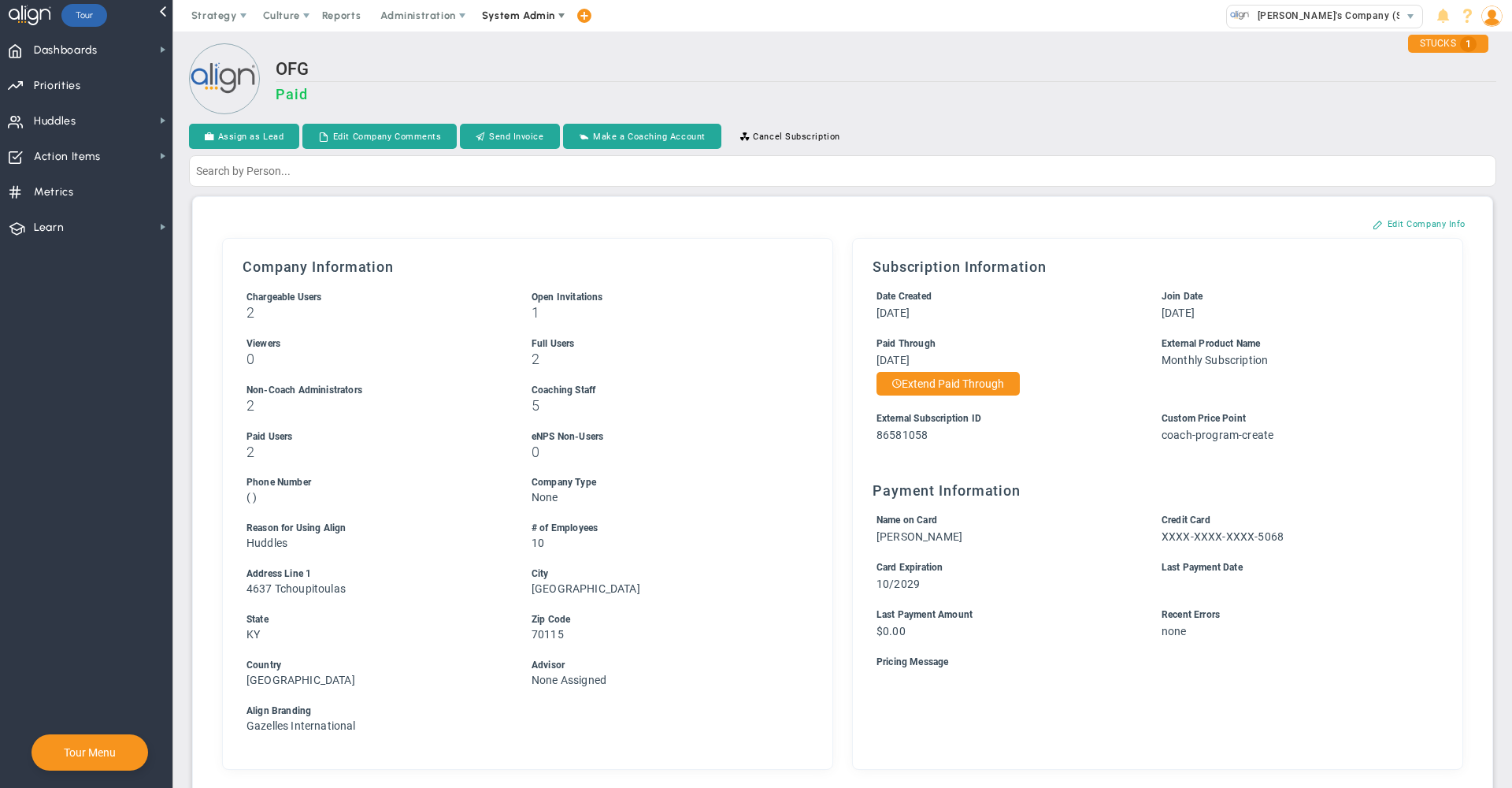
click at [502, 26] on span "System Admin" at bounding box center [520, 15] width 99 height 31
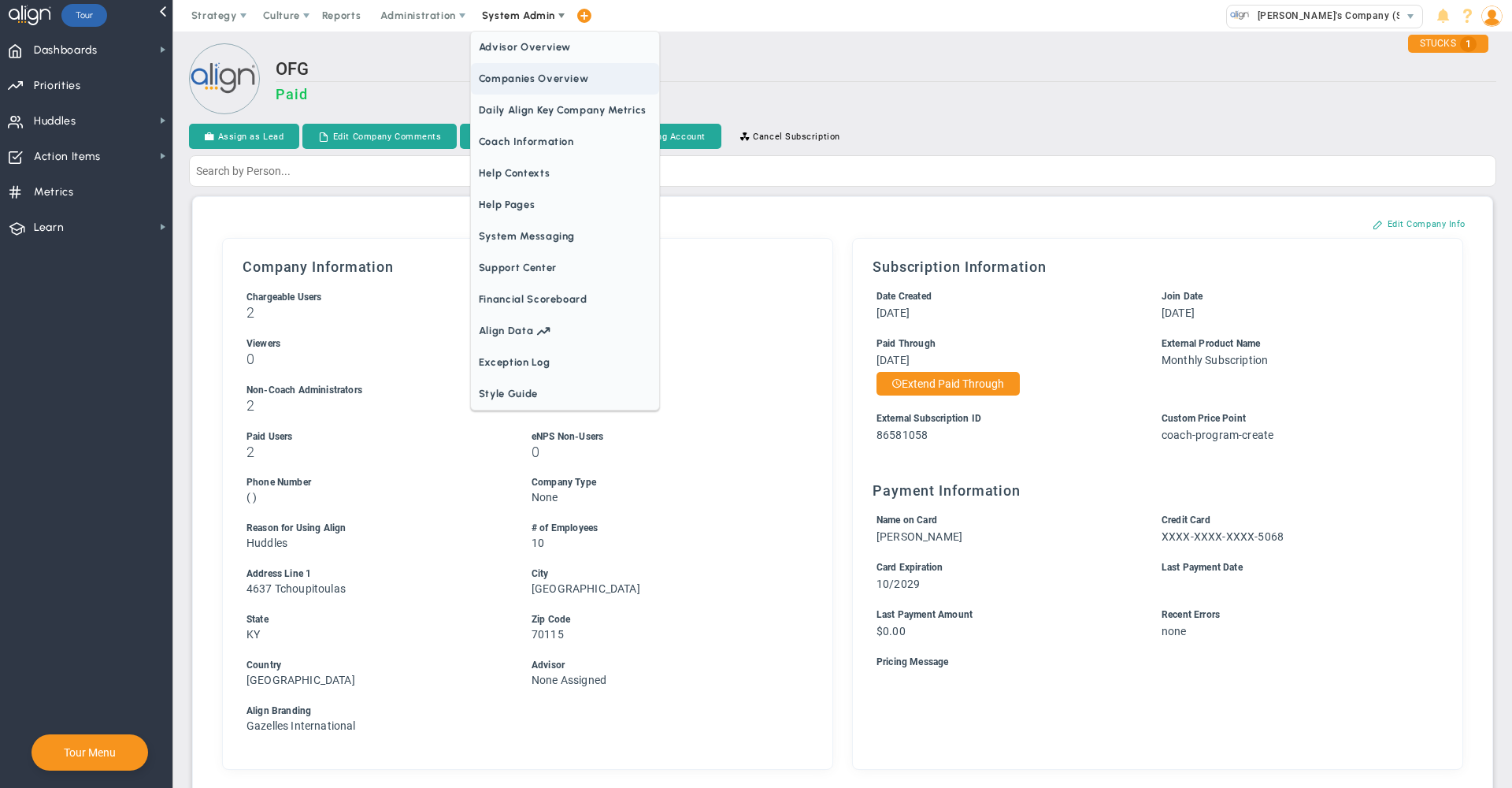
click at [515, 82] on span "Companies Overview" at bounding box center [565, 78] width 188 height 31
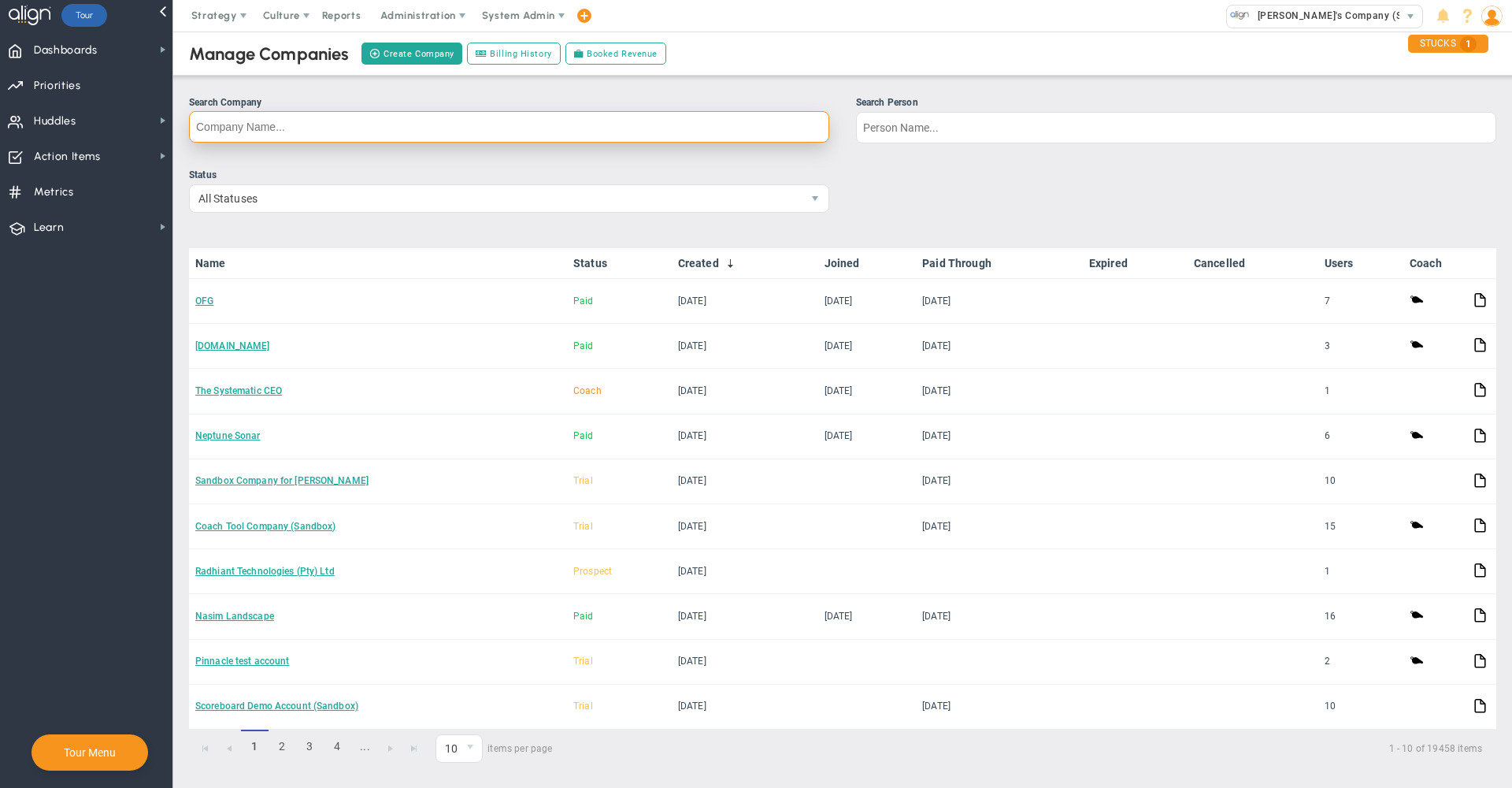
click at [511, 127] on input "Search Company" at bounding box center [509, 126] width 640 height 31
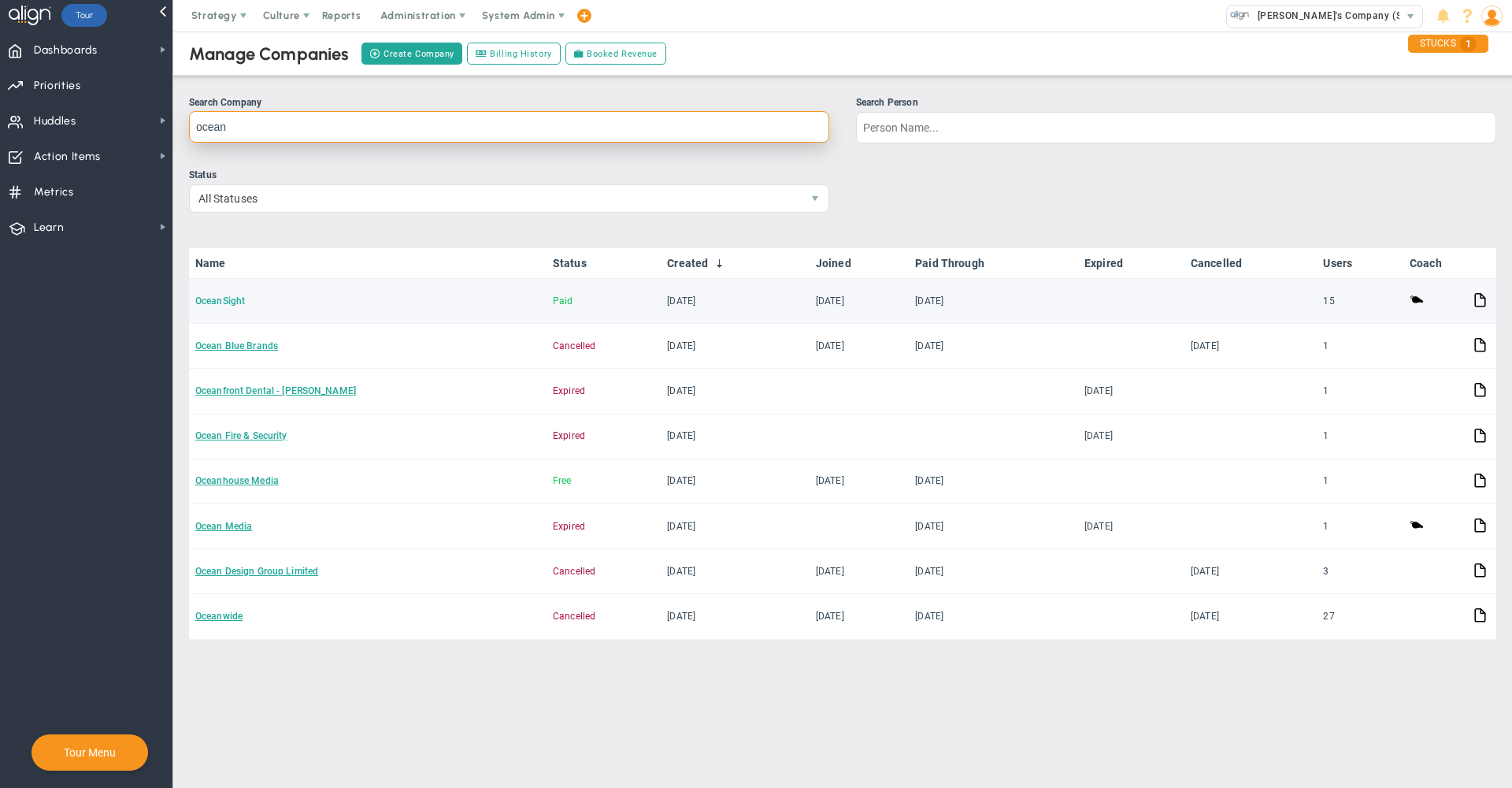
type input "ocean"
click at [229, 303] on link "OceanSight" at bounding box center [219, 300] width 50 height 11
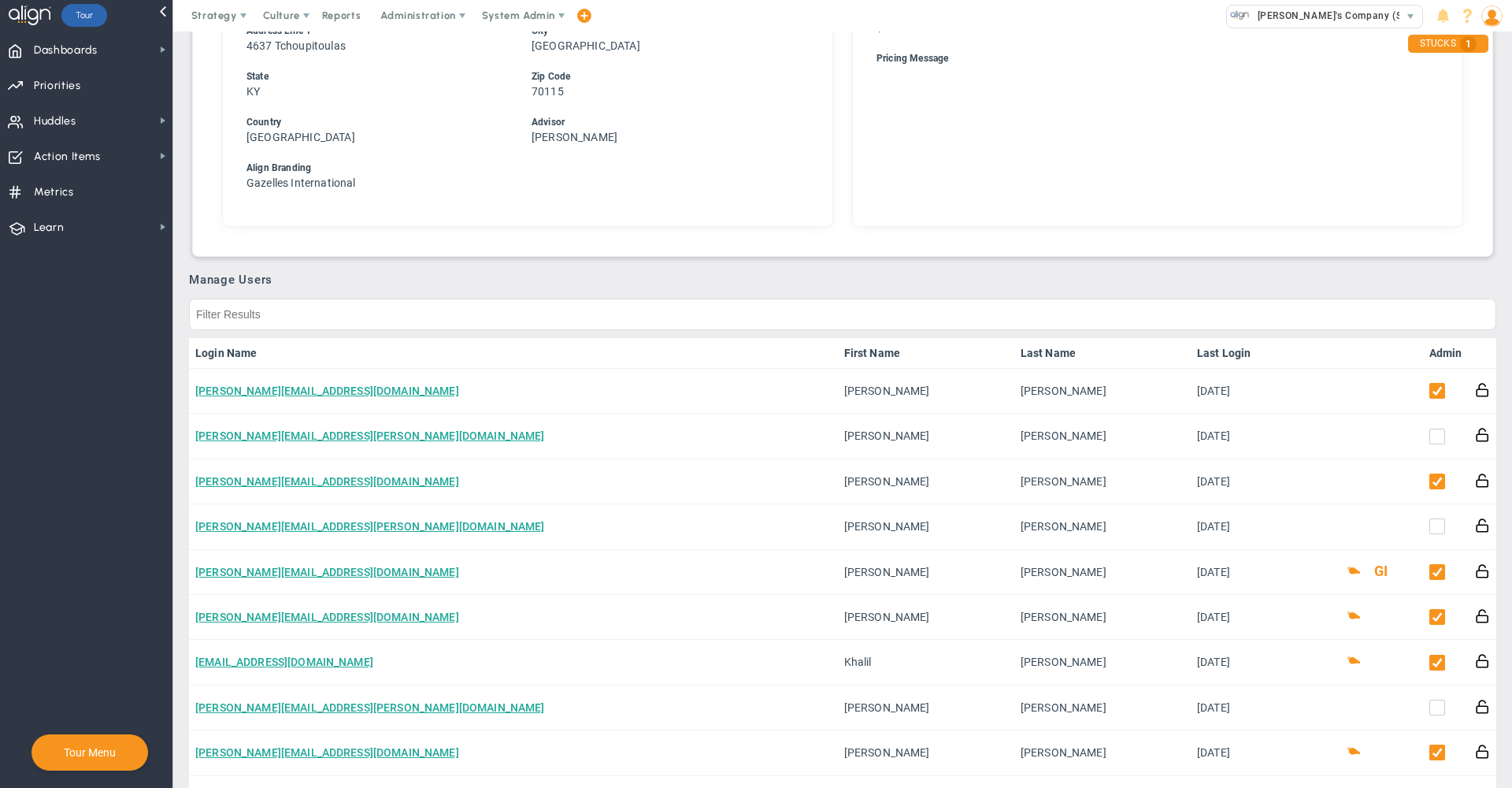
scroll to position [746, 0]
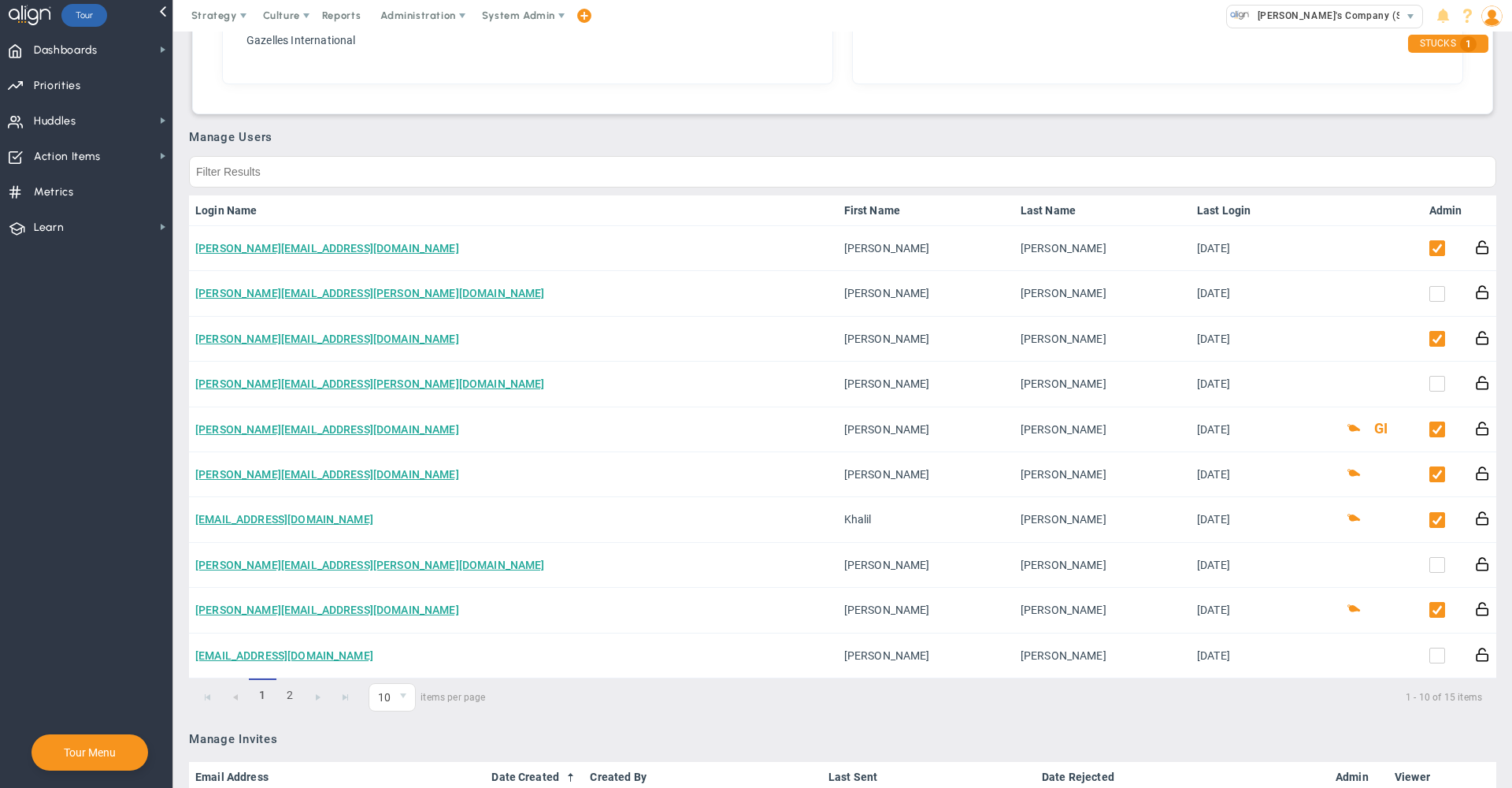
click at [1430, 208] on link "Admin" at bounding box center [1446, 210] width 33 height 13
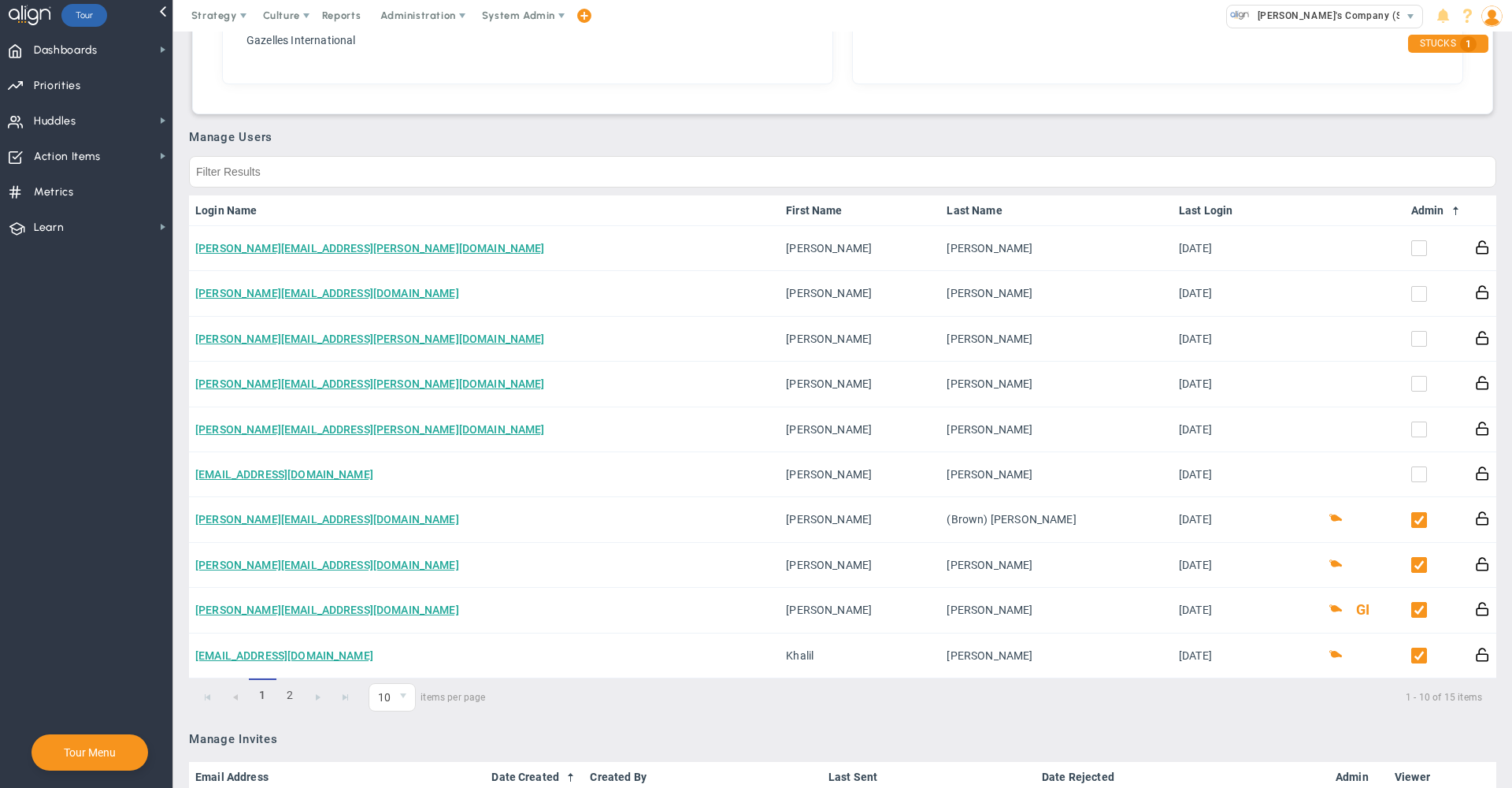
click at [1429, 207] on link "Admin" at bounding box center [1436, 210] width 51 height 13
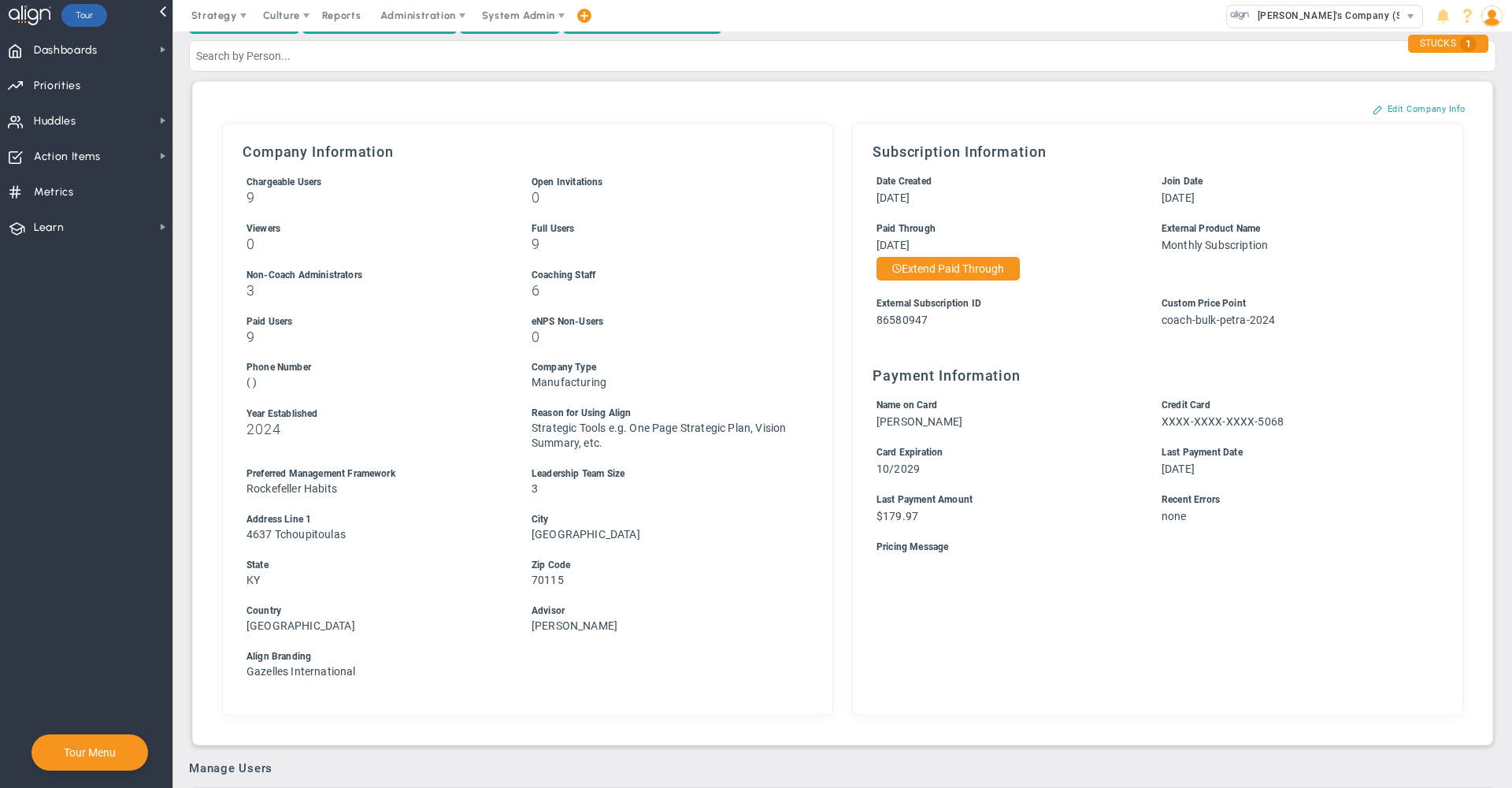
scroll to position [0, 0]
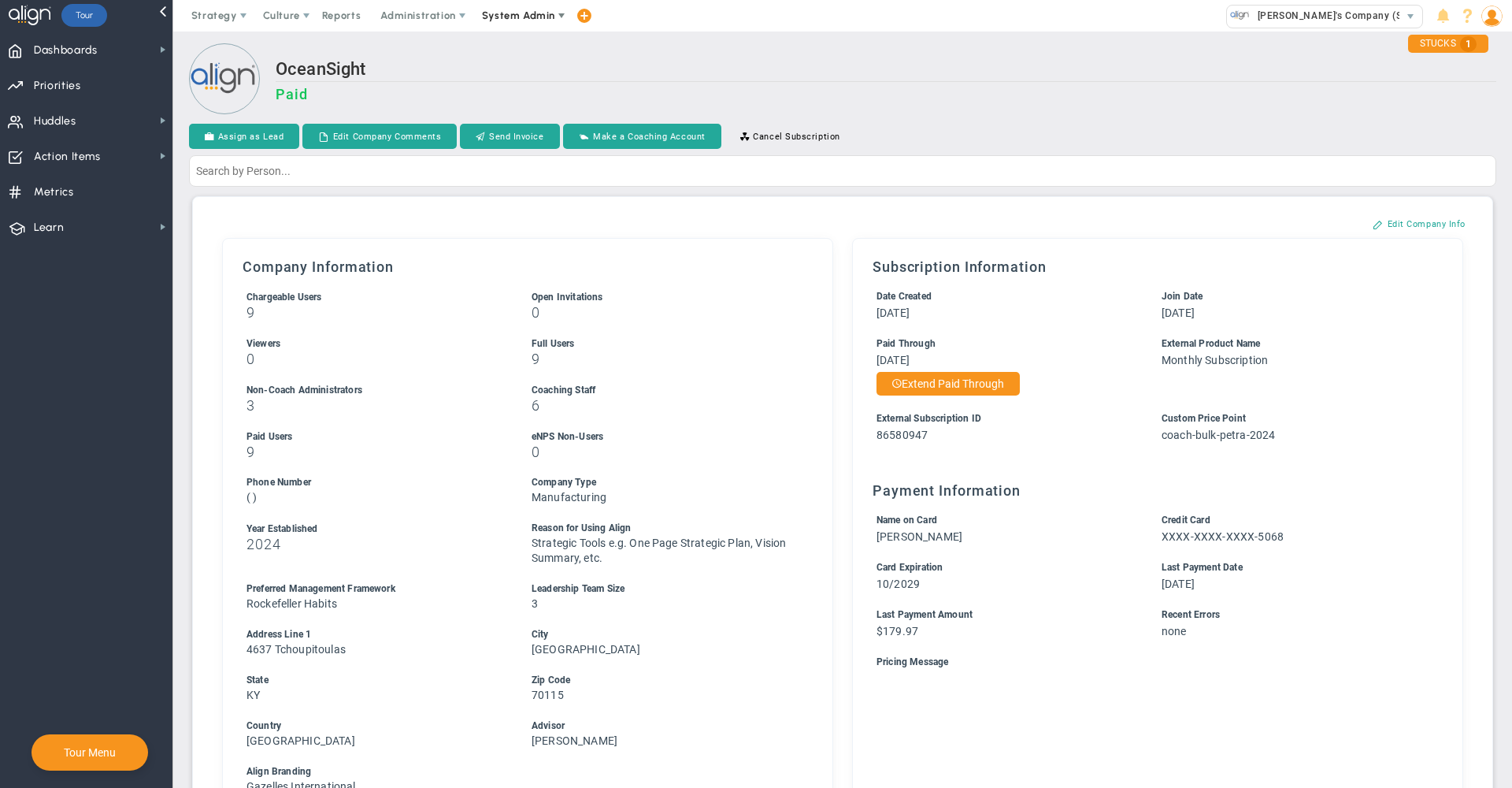
click at [522, 18] on span "System Admin" at bounding box center [518, 15] width 73 height 12
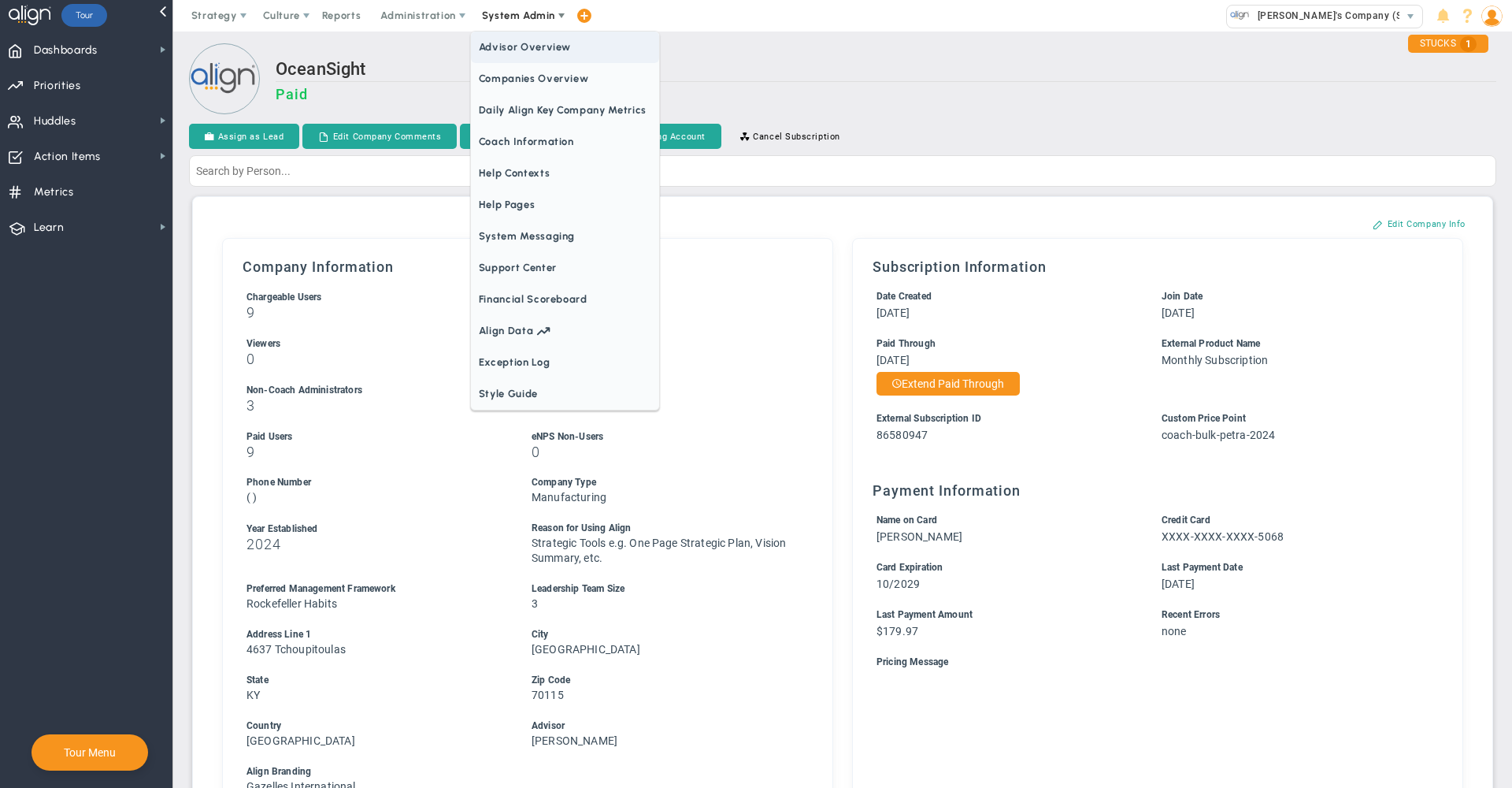
click at [522, 87] on span "Companies Overview" at bounding box center [565, 78] width 188 height 31
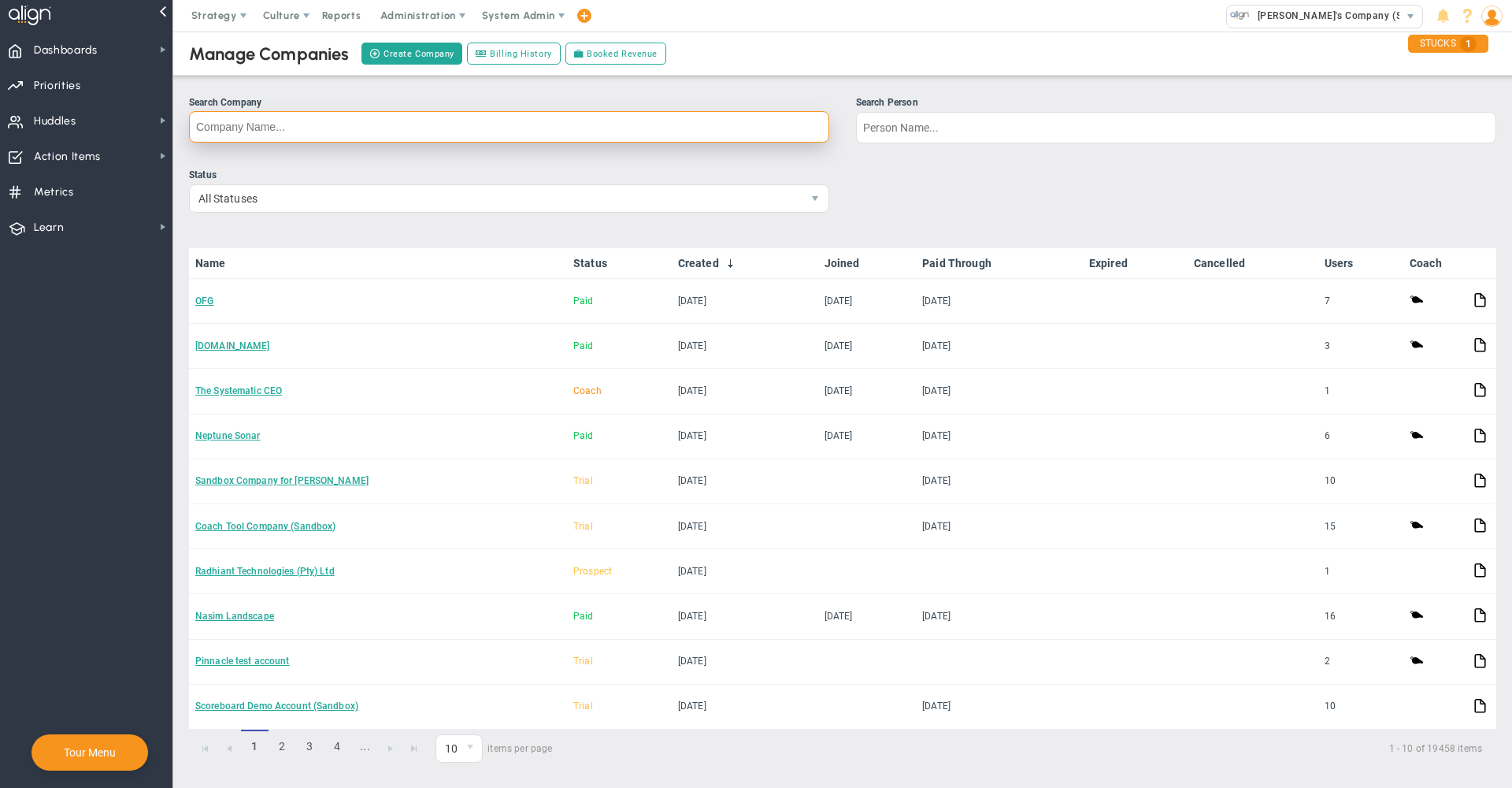
click at [497, 130] on input "Search Company" at bounding box center [509, 126] width 640 height 31
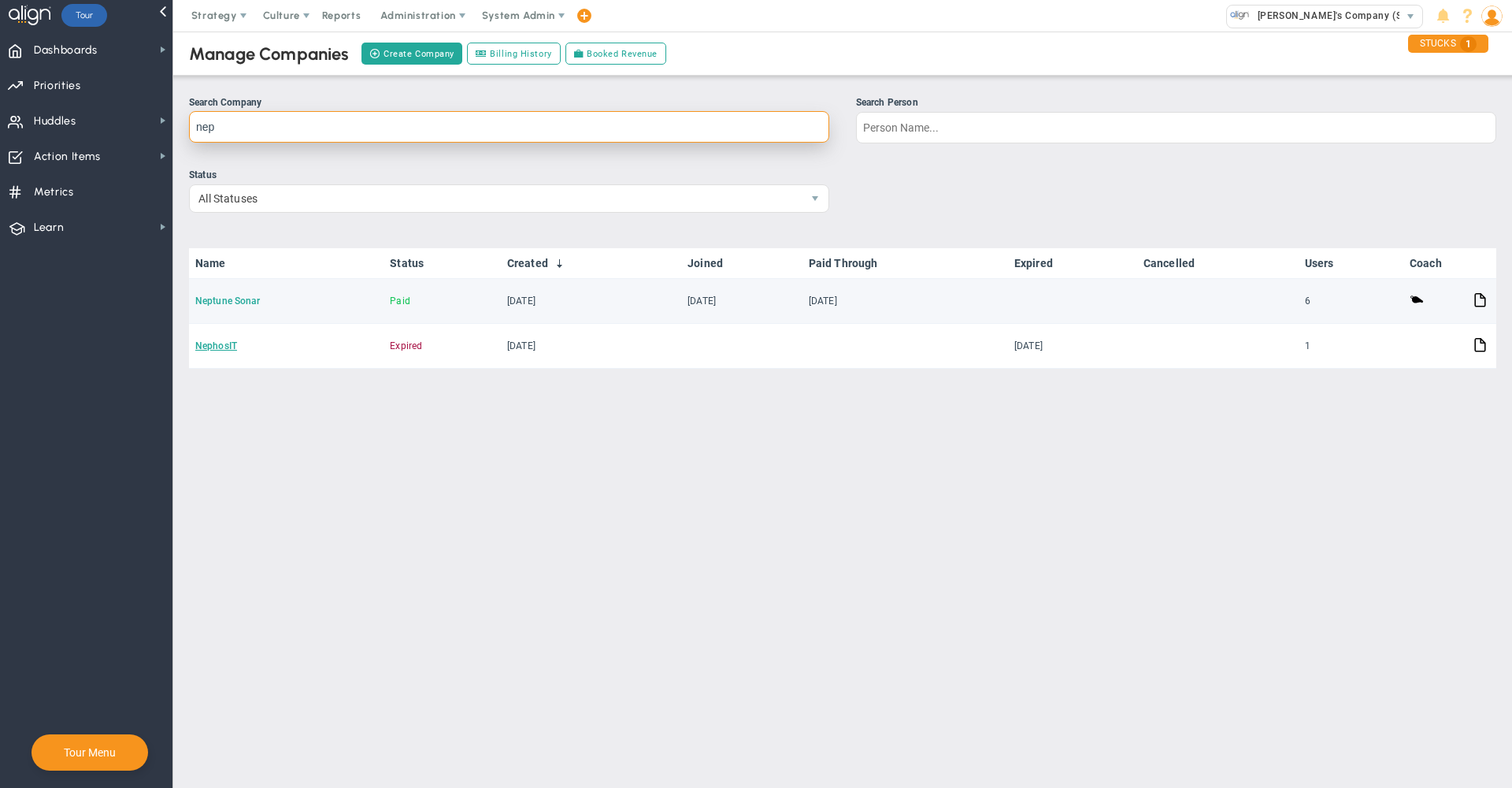
type input "nep"
click at [239, 304] on link "Neptune Sonar" at bounding box center [228, 300] width 66 height 11
